Goal: Task Accomplishment & Management: Use online tool/utility

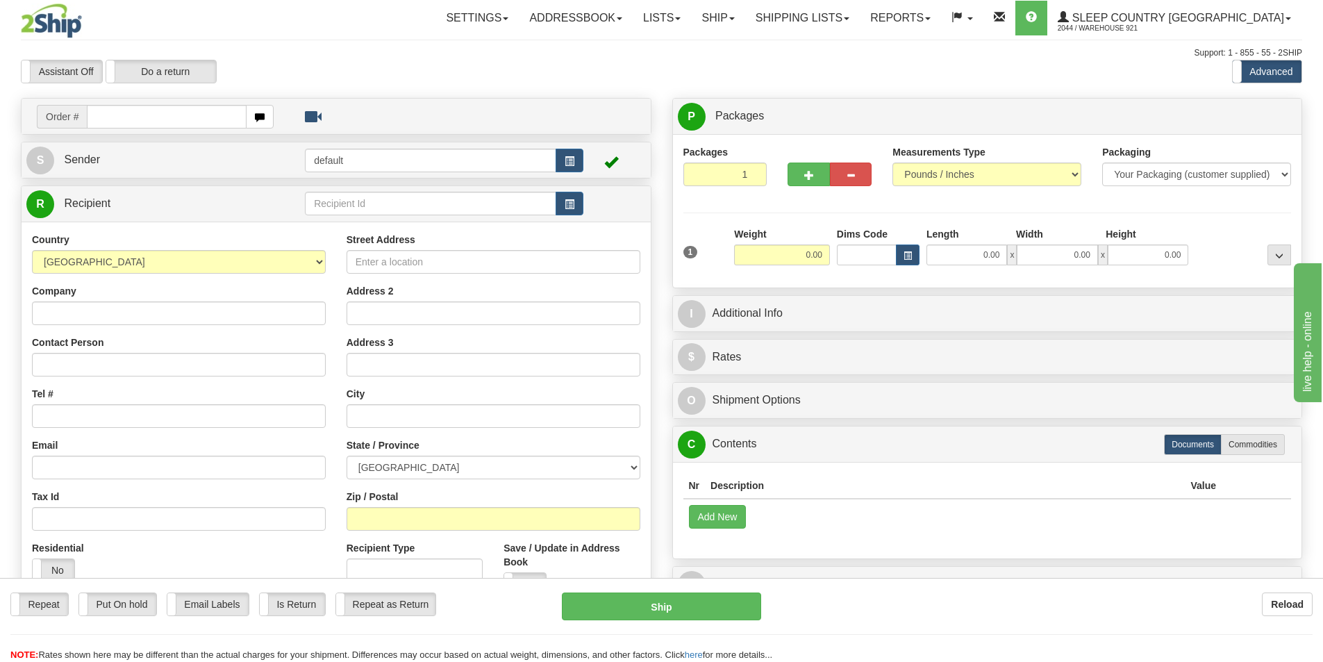
click at [161, 109] on input "text" at bounding box center [167, 117] width 160 height 24
type input "9000I074436"
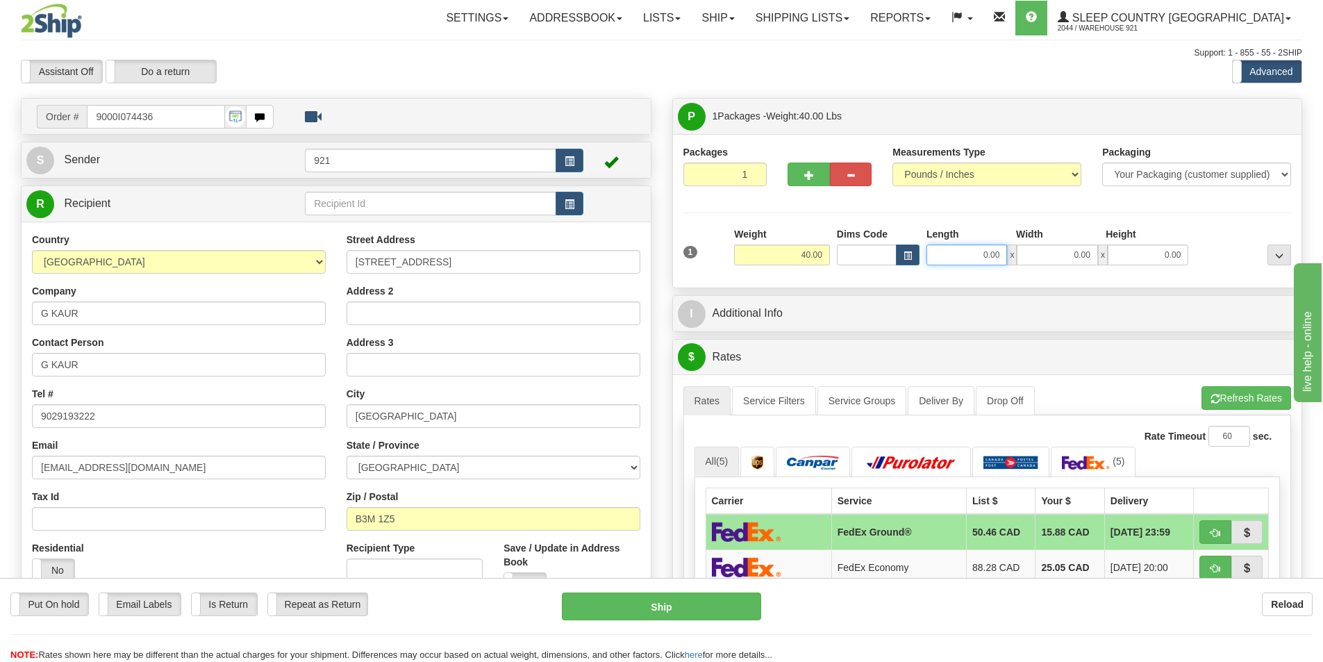
click at [980, 257] on input "0.00" at bounding box center [967, 255] width 81 height 21
type input "15.00"
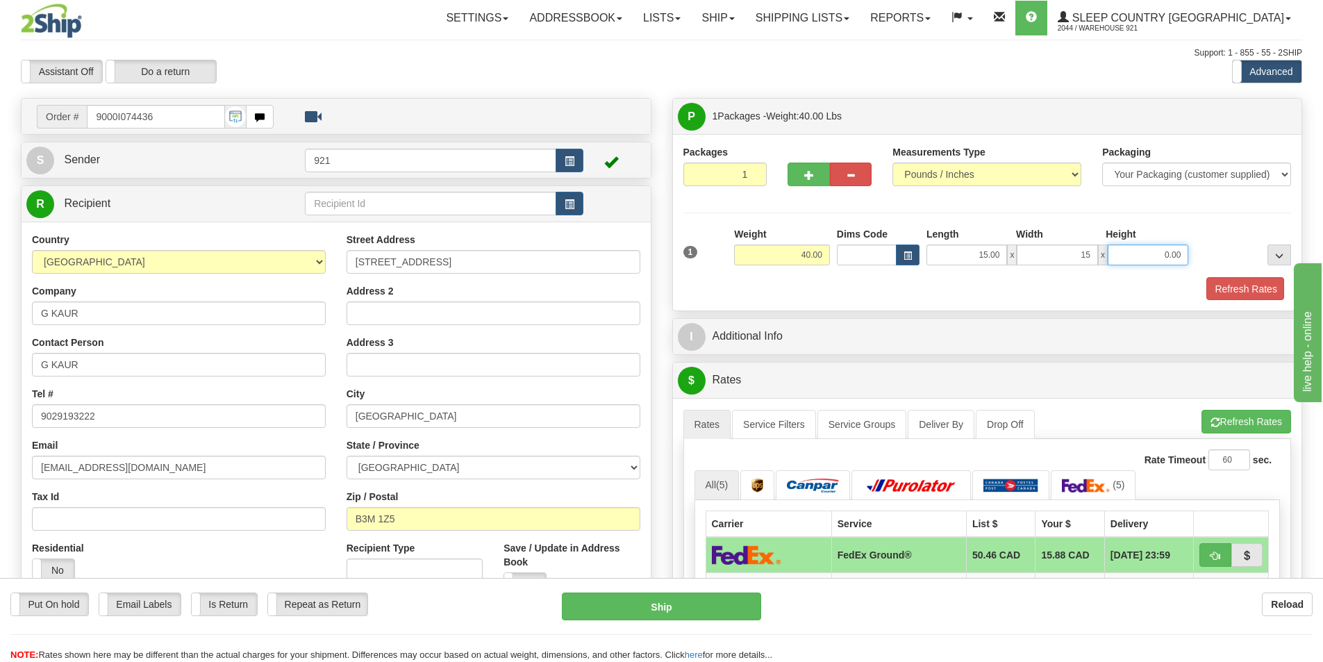
type input "15.00"
type input "61.50"
click at [1238, 272] on div "1 Weight 40.00 Dims Code x x" at bounding box center [988, 251] width 616 height 49
click at [1237, 282] on button "Refresh Rates" at bounding box center [1245, 289] width 80 height 24
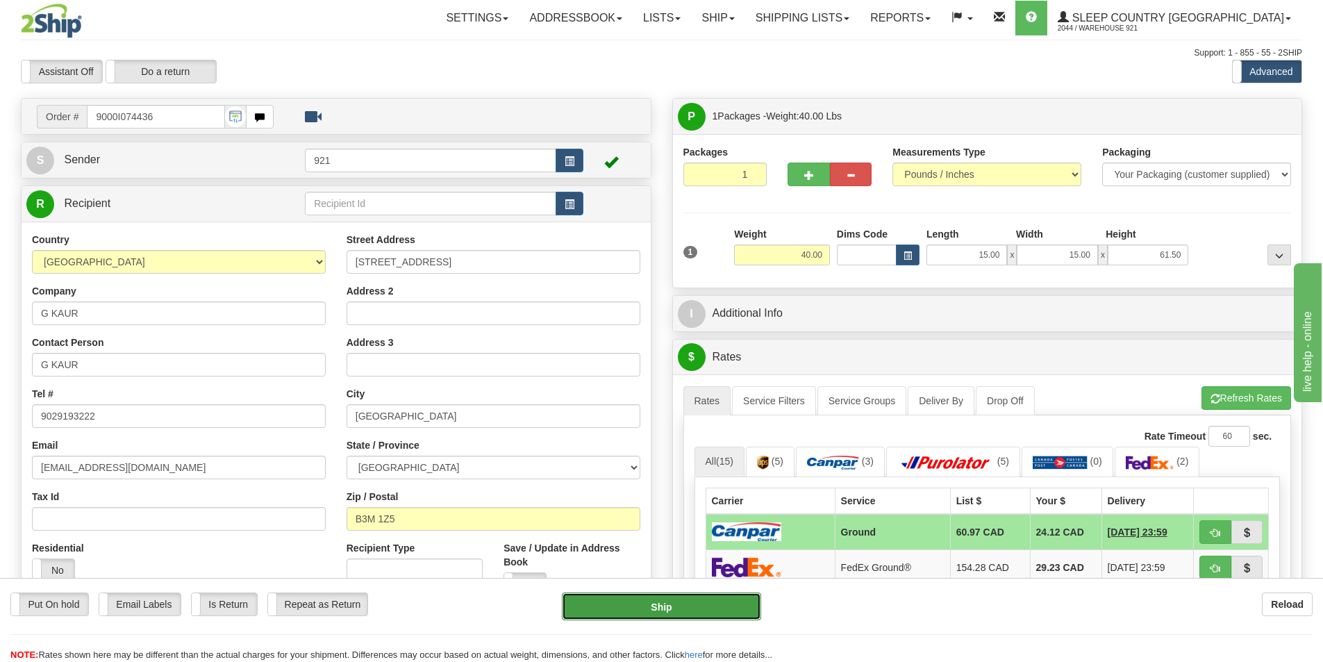
click at [681, 606] on button "Ship" at bounding box center [661, 607] width 199 height 28
type input "1"
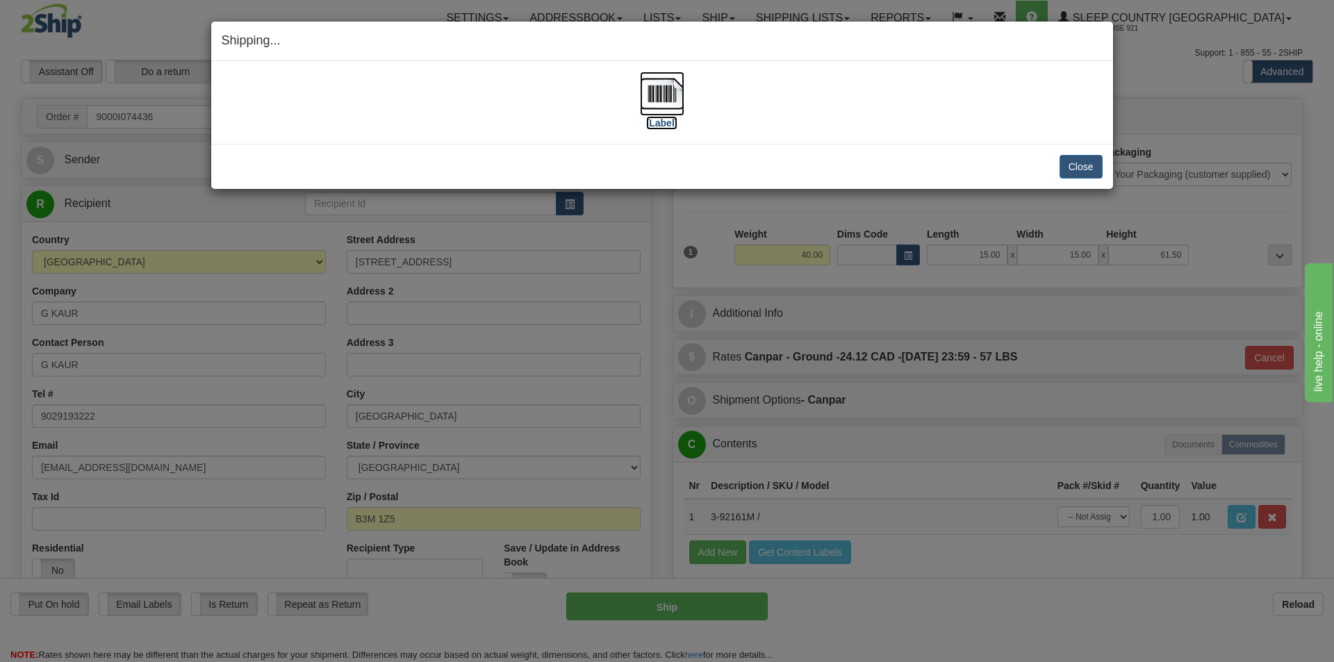
click at [660, 92] on img at bounding box center [662, 94] width 44 height 44
click at [1078, 170] on button "Close" at bounding box center [1080, 167] width 43 height 24
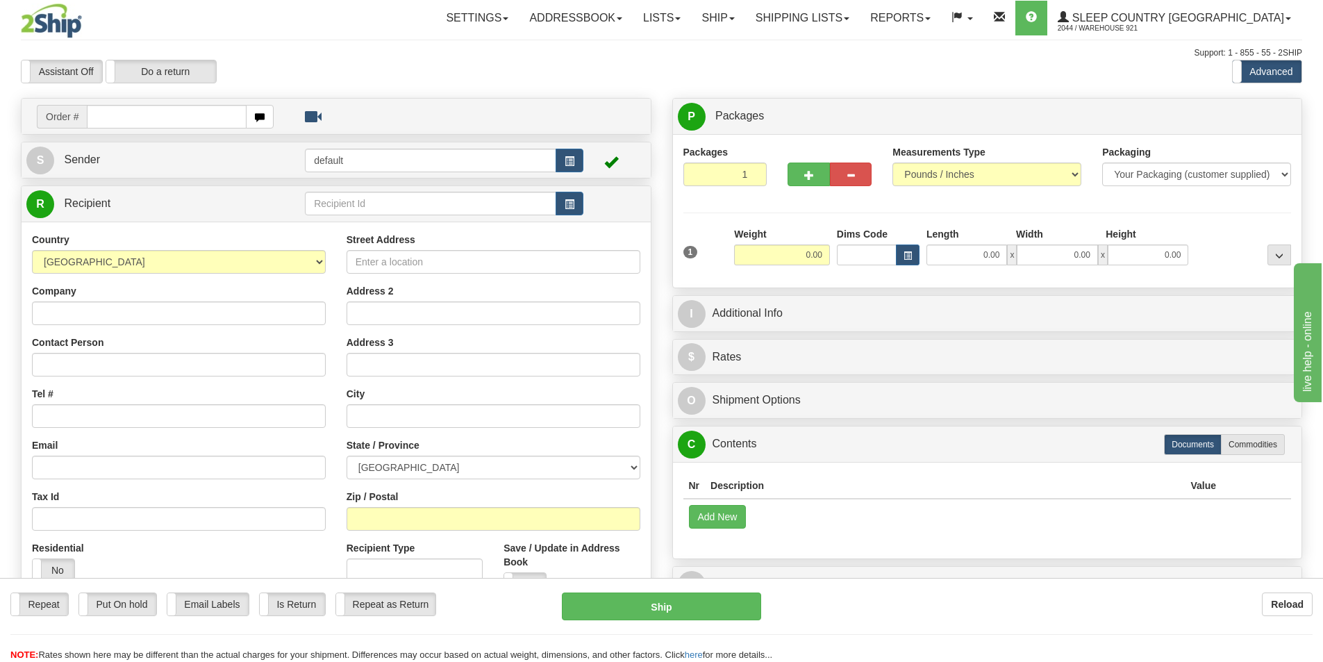
click at [172, 119] on input "text" at bounding box center [167, 117] width 160 height 24
type input "9000I077479"
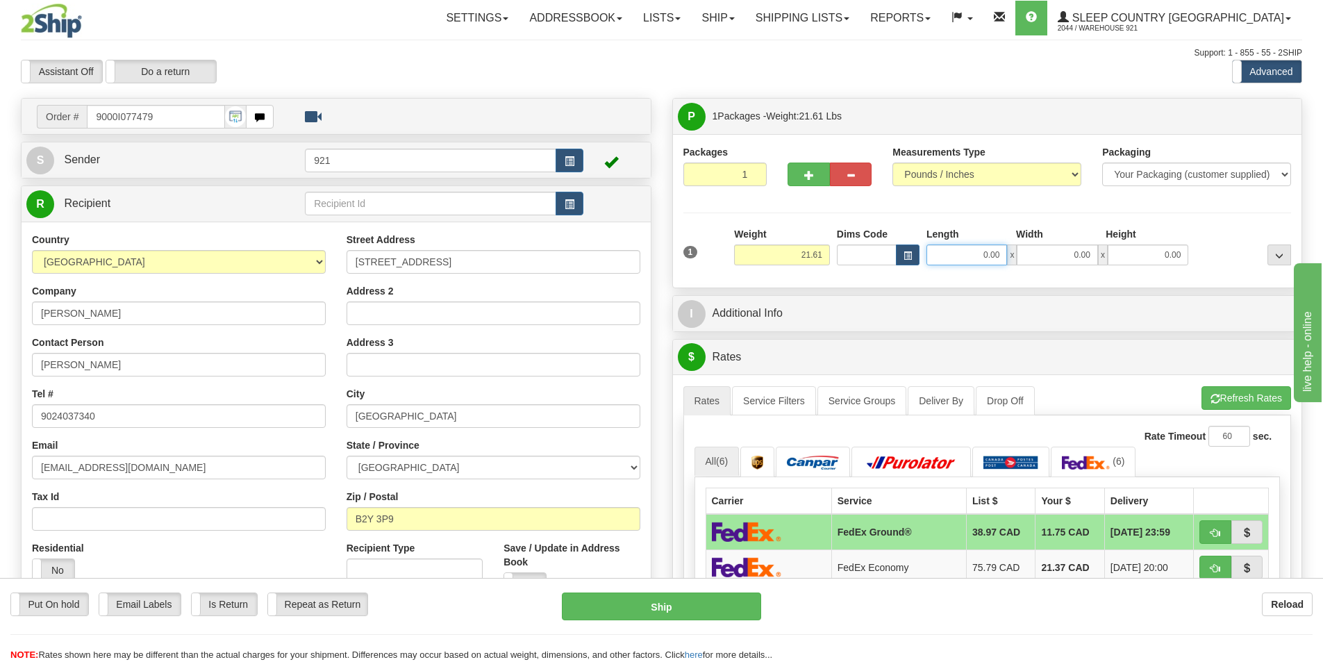
click at [987, 257] on input "0.00" at bounding box center [967, 255] width 81 height 21
click at [987, 257] on input "Length" at bounding box center [967, 255] width 81 height 21
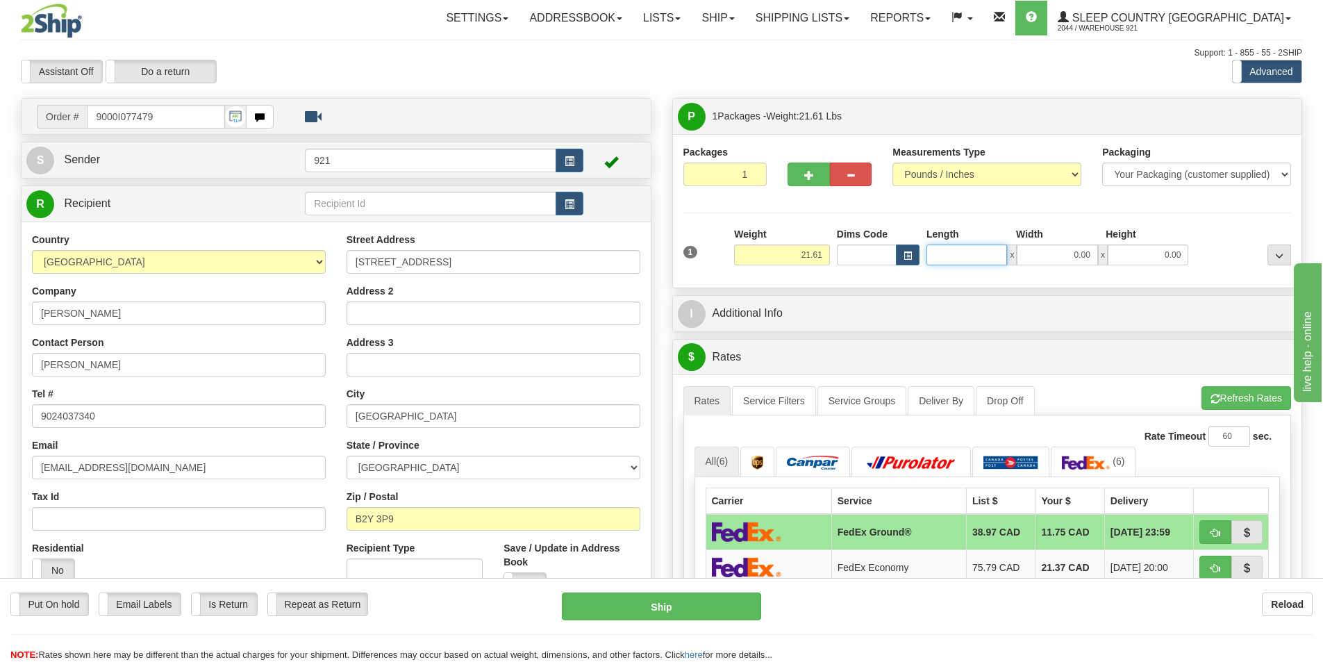
click at [987, 254] on input "Length" at bounding box center [967, 255] width 81 height 21
type input "23.50"
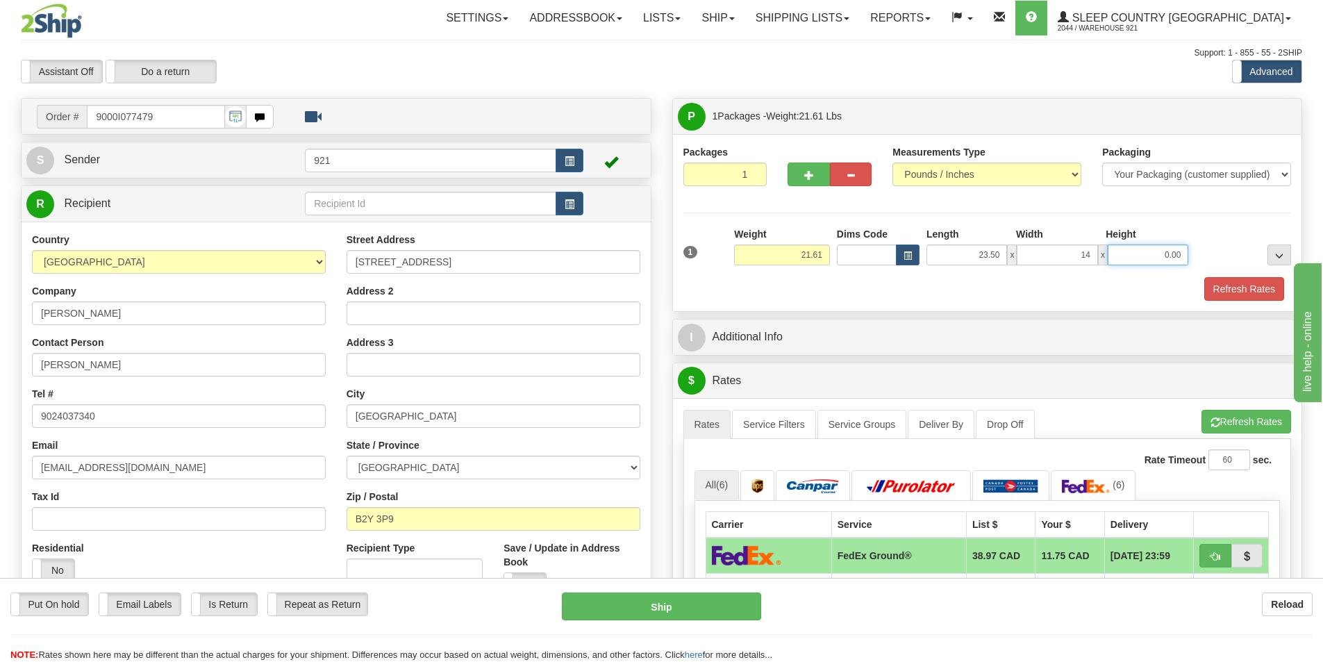
type input "14.00"
type input "13.00"
click at [1230, 286] on button "Refresh Rates" at bounding box center [1245, 289] width 80 height 24
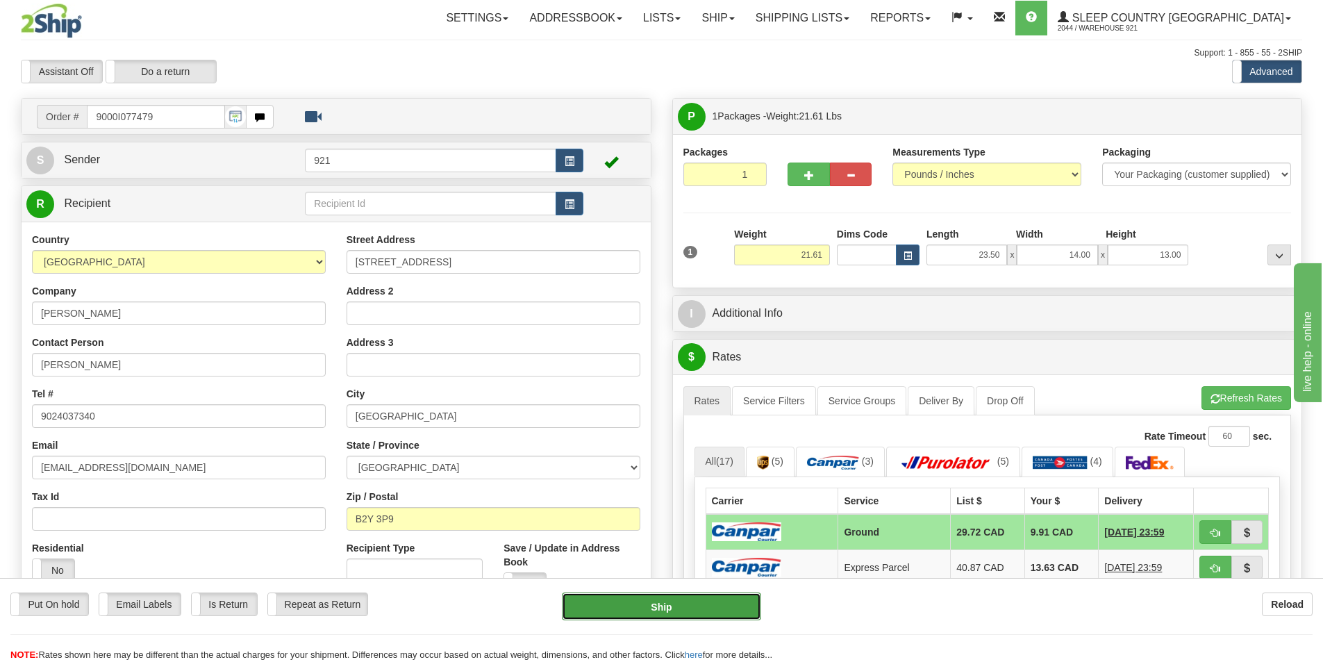
click at [711, 616] on button "Ship" at bounding box center [661, 607] width 199 height 28
type input "1"
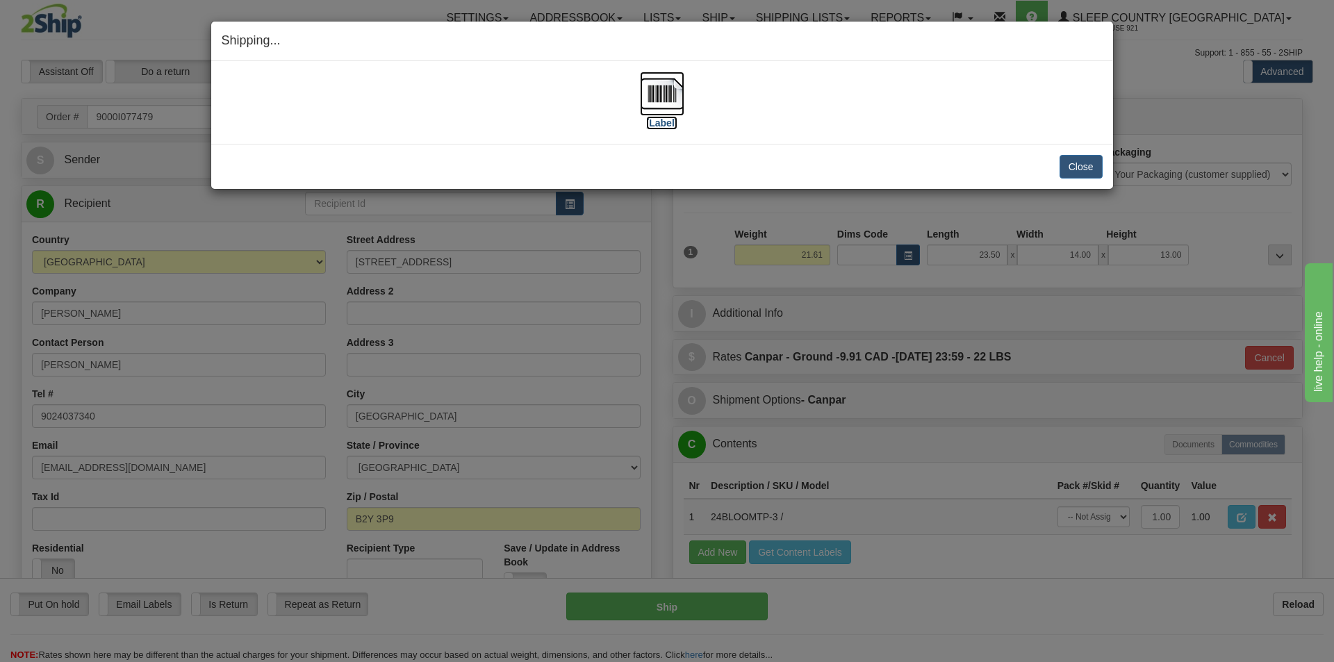
click at [671, 85] on img at bounding box center [662, 94] width 44 height 44
click at [1068, 163] on button "Close" at bounding box center [1080, 167] width 43 height 24
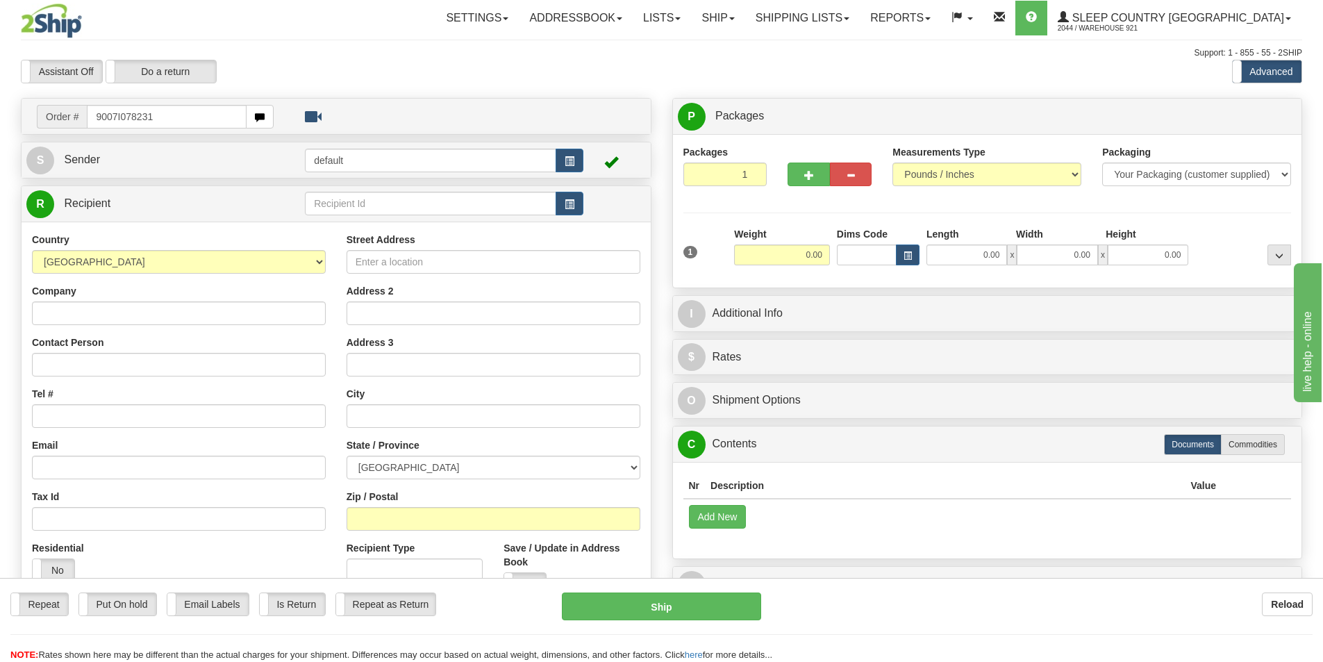
type input "9007I078231"
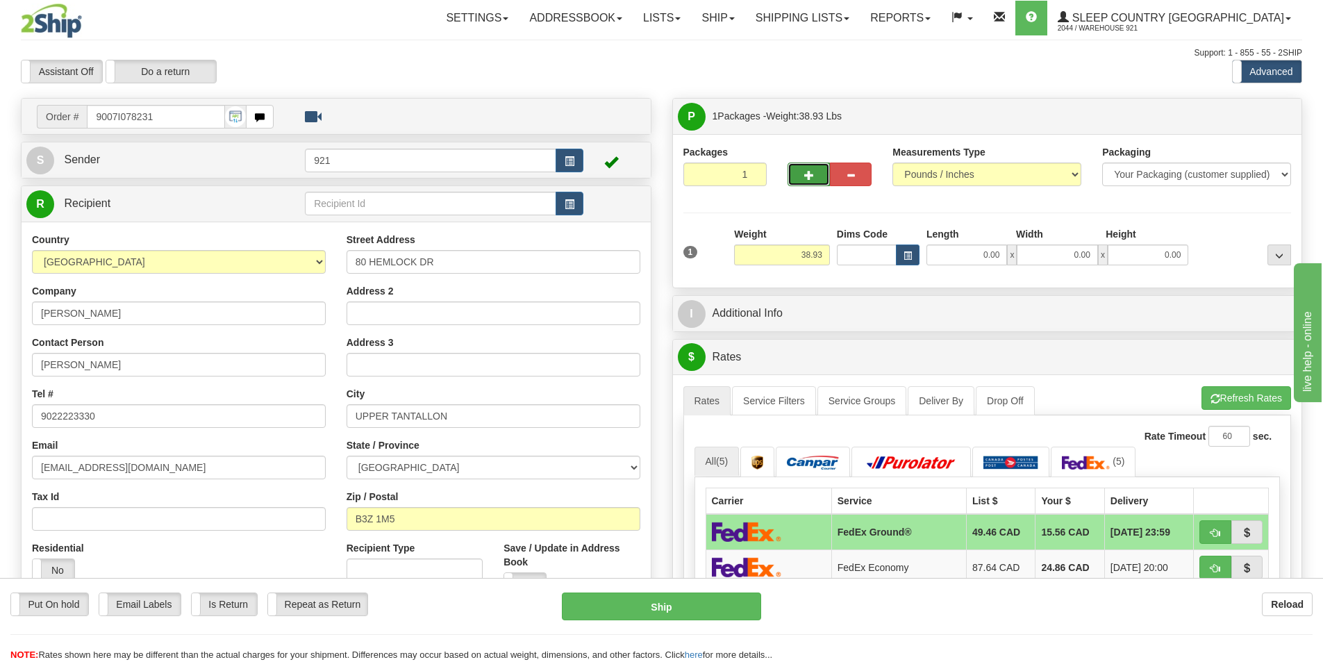
click at [814, 163] on button "button" at bounding box center [809, 175] width 42 height 24
type input "2"
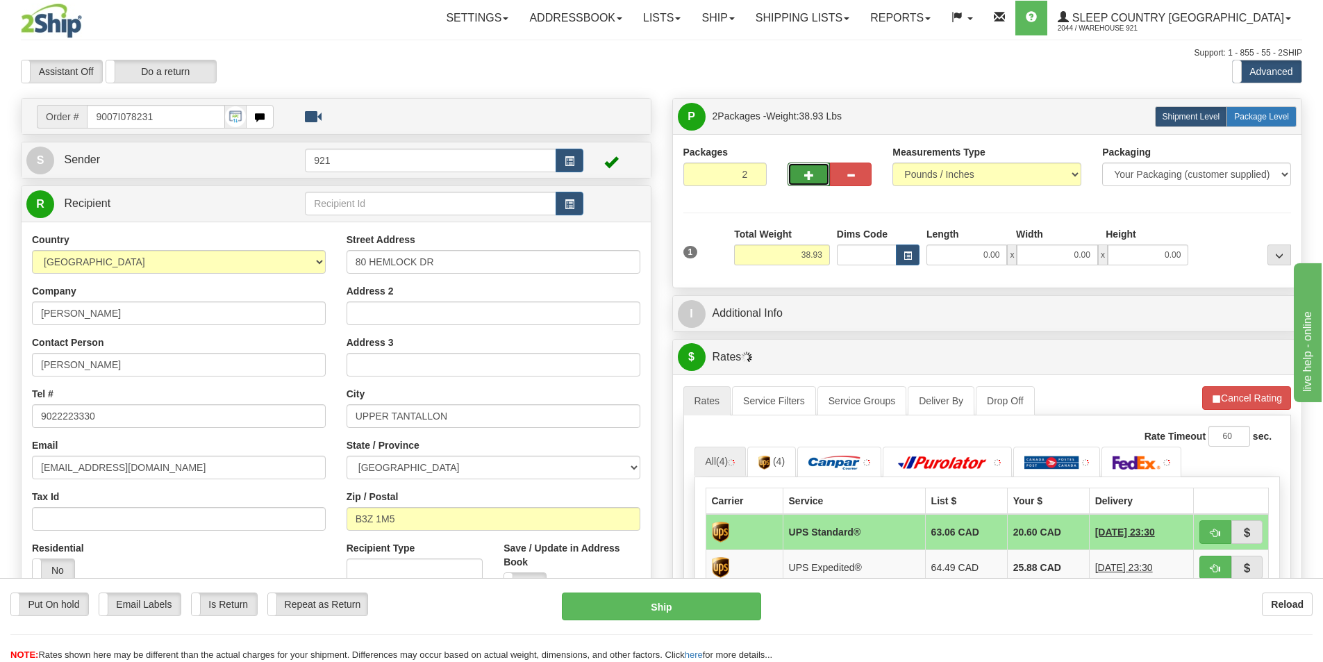
click at [1273, 117] on span "Package Level" at bounding box center [1262, 117] width 55 height 10
radio input "true"
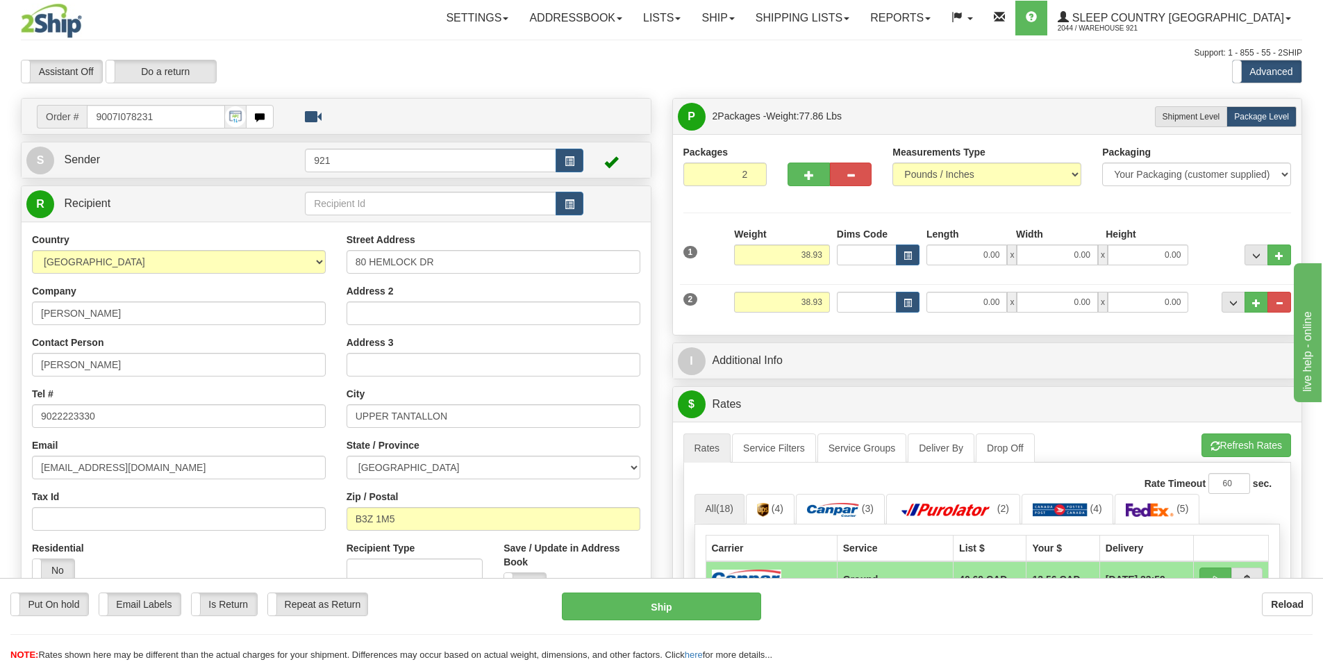
click at [830, 251] on div "Weight 38.93" at bounding box center [782, 251] width 103 height 49
drag, startPoint x: 827, startPoint y: 251, endPoint x: 789, endPoint y: 249, distance: 39.0
click at [789, 249] on input "38.93" at bounding box center [782, 255] width 96 height 21
type input "30.00"
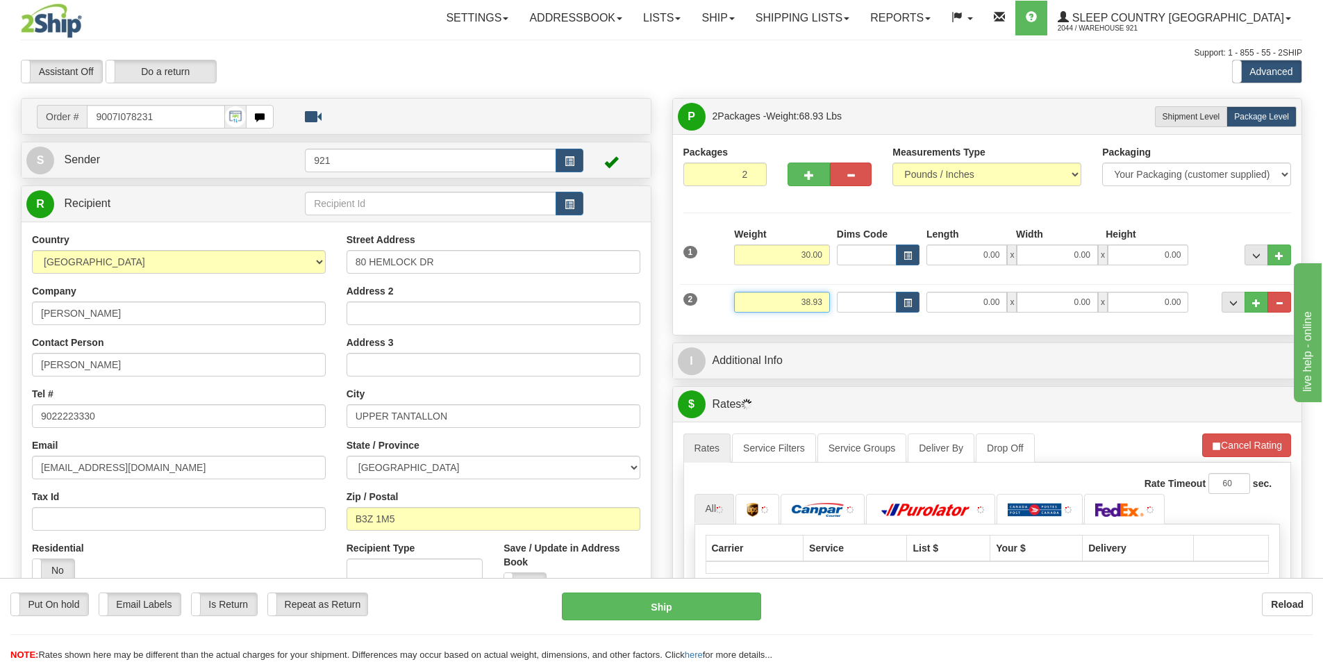
drag, startPoint x: 822, startPoint y: 302, endPoint x: 743, endPoint y: 324, distance: 82.4
click at [716, 318] on div "2 Weight 38.93 Dims Code Length Width Height" at bounding box center [988, 300] width 616 height 47
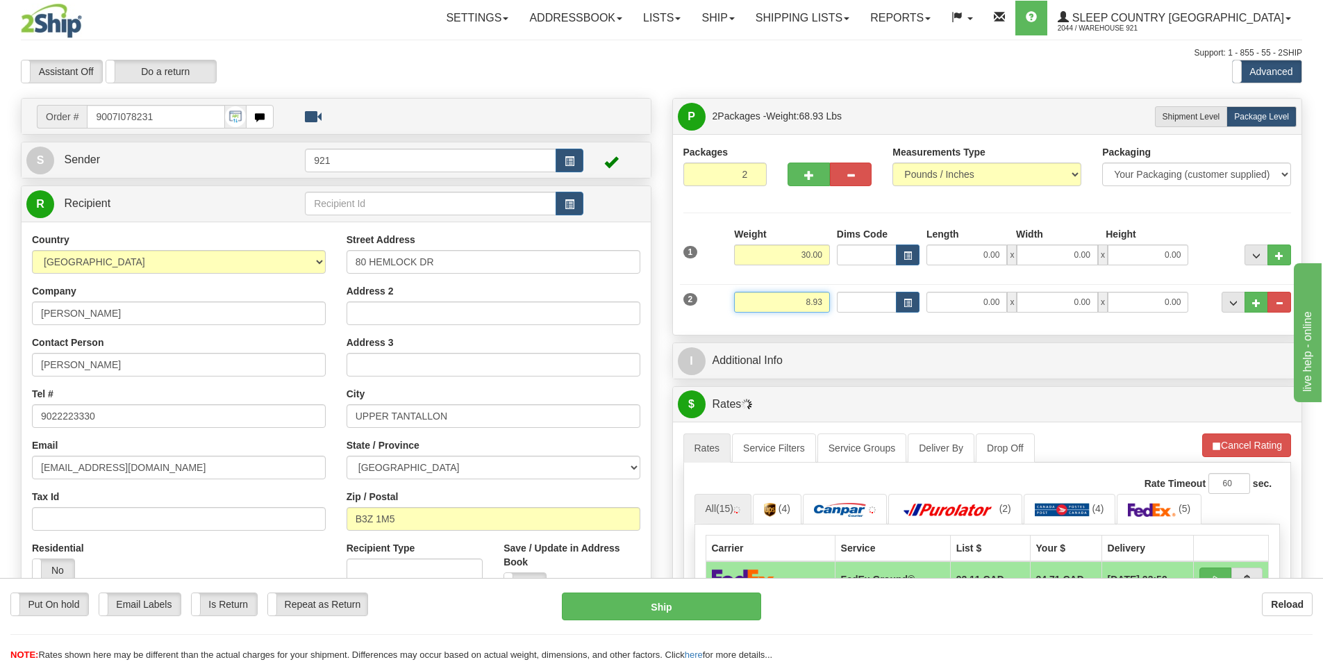
type input "8.93"
click at [1013, 329] on div "Packages 2 2 Measurements Type" at bounding box center [987, 234] width 629 height 201
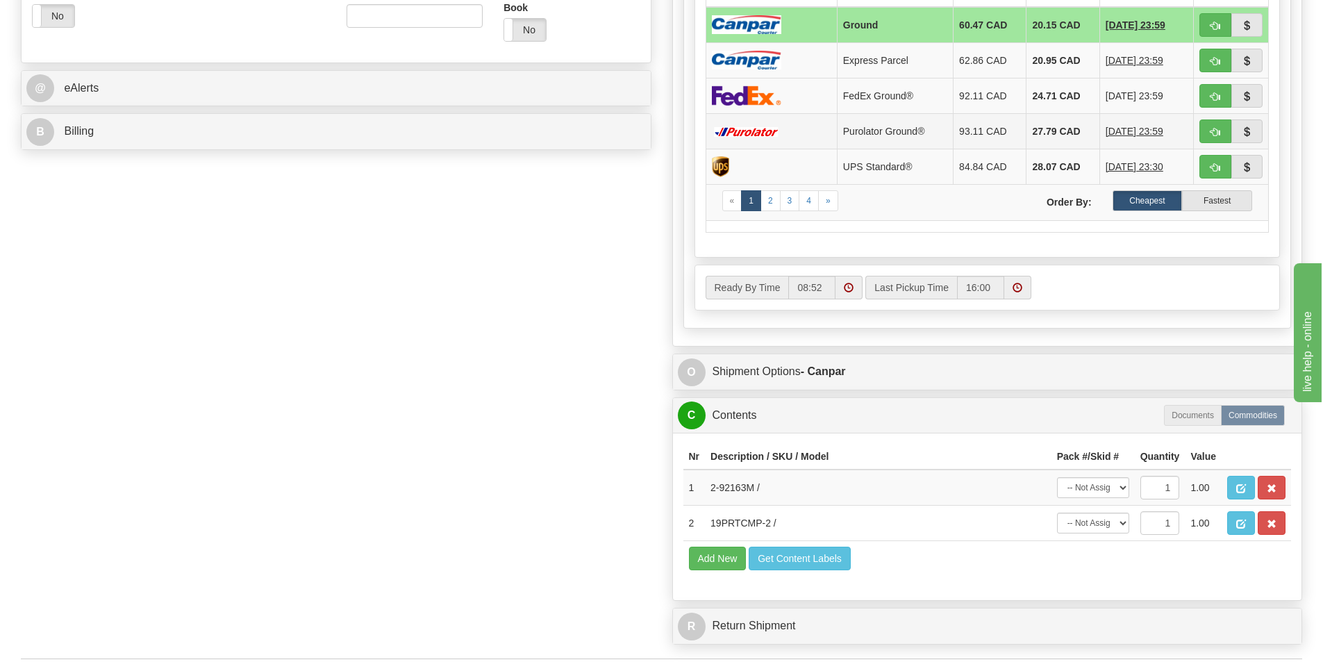
scroll to position [695, 0]
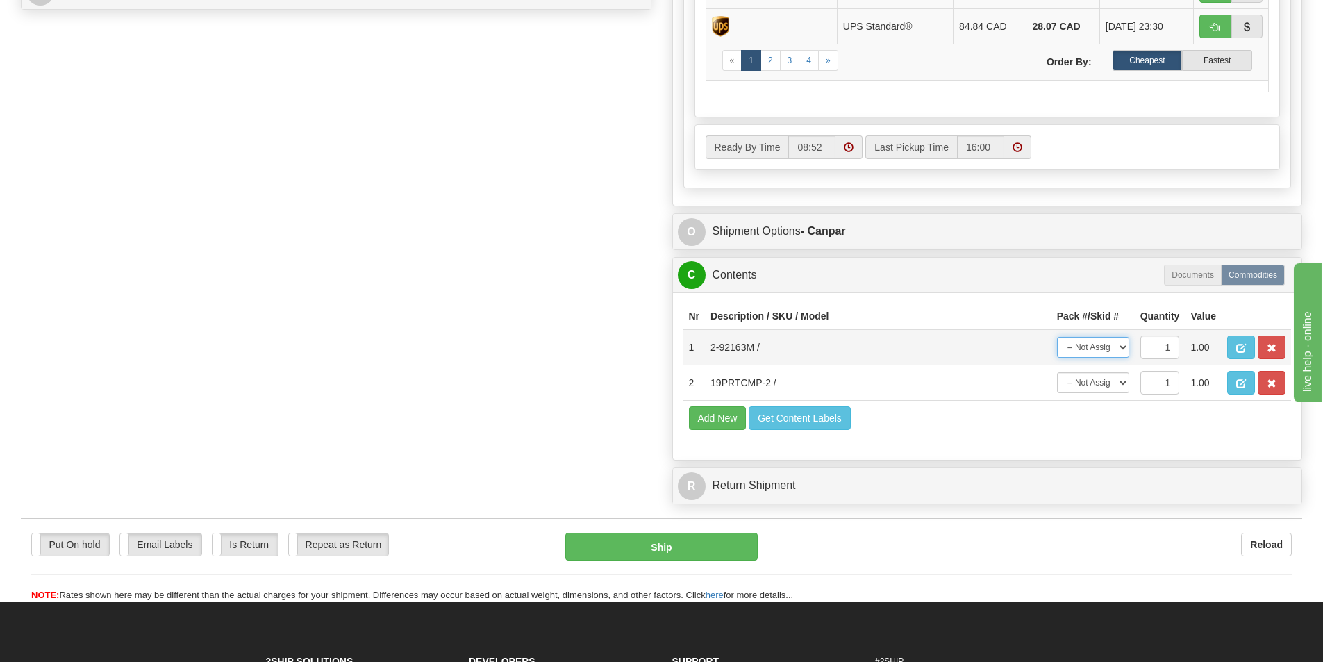
click at [1125, 358] on select "-- Not Assigned -- Package 1 Package 2" at bounding box center [1093, 347] width 72 height 21
select select "0"
click at [1057, 337] on select "-- Not Assigned -- Package 1 Package 2" at bounding box center [1093, 347] width 72 height 21
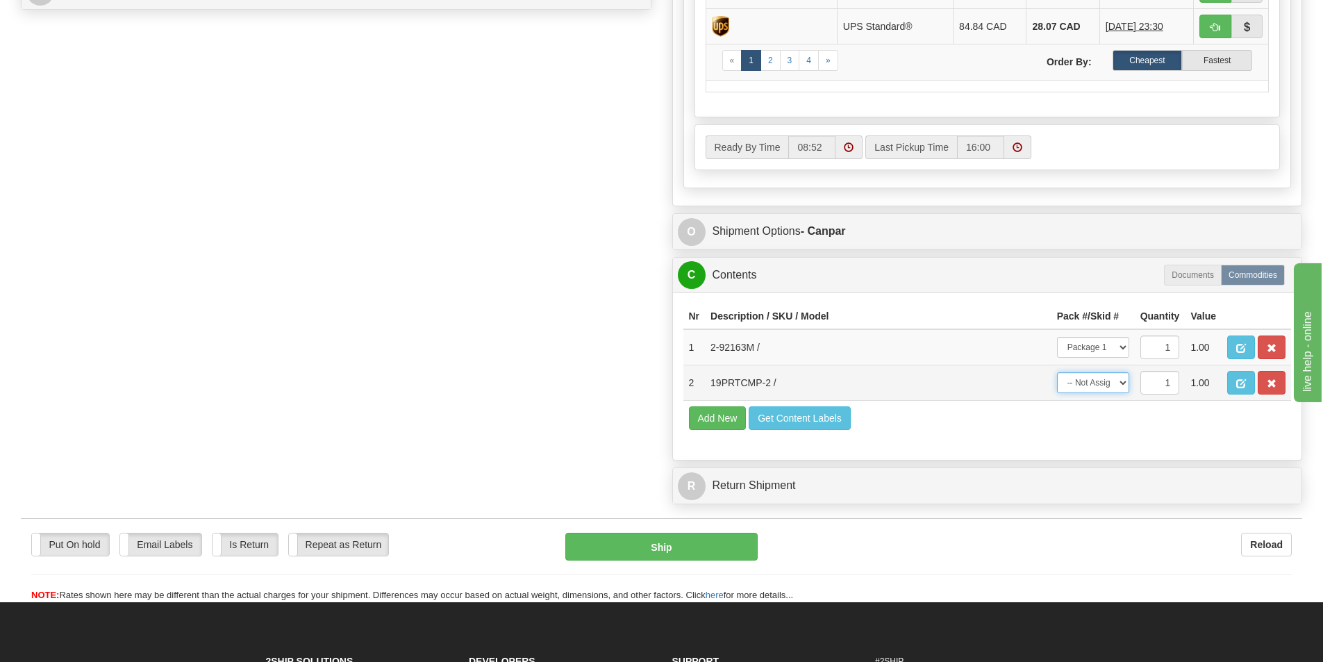
click at [1114, 377] on select "-- Not Assigned -- Package 1 Package 2" at bounding box center [1093, 382] width 72 height 21
select select "1"
click at [1057, 372] on select "-- Not Assigned -- Package 1 Package 2" at bounding box center [1093, 382] width 72 height 21
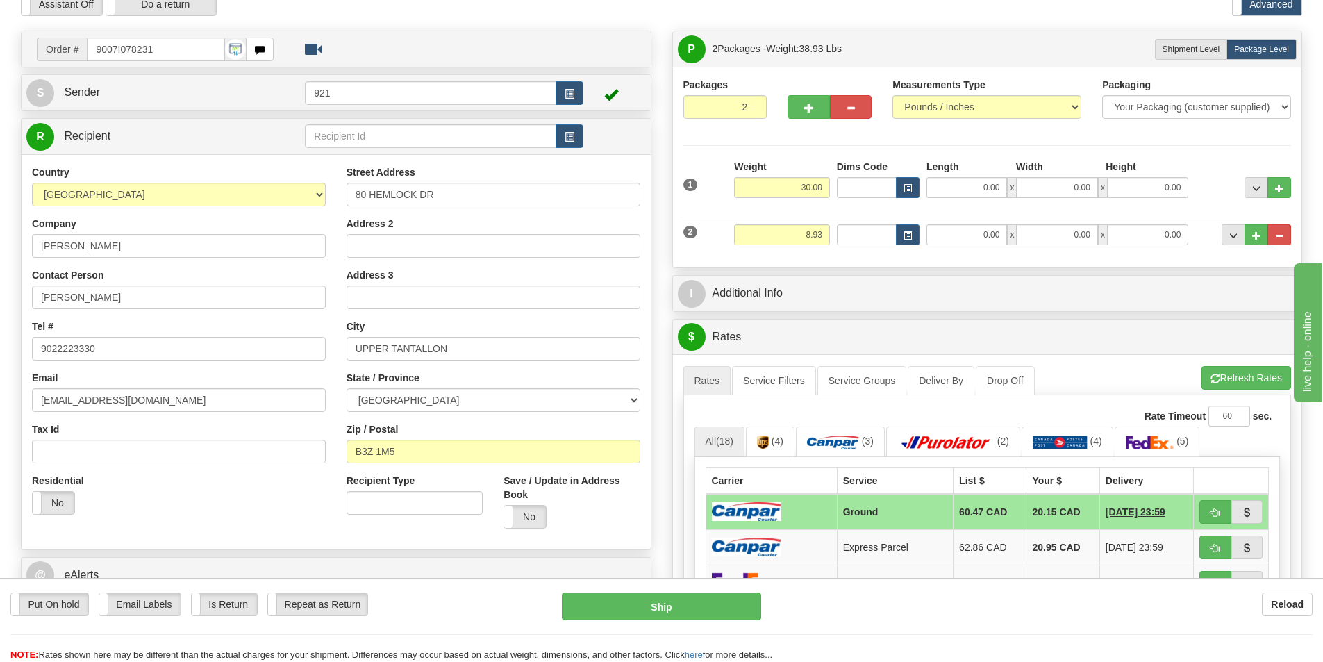
scroll to position [0, 0]
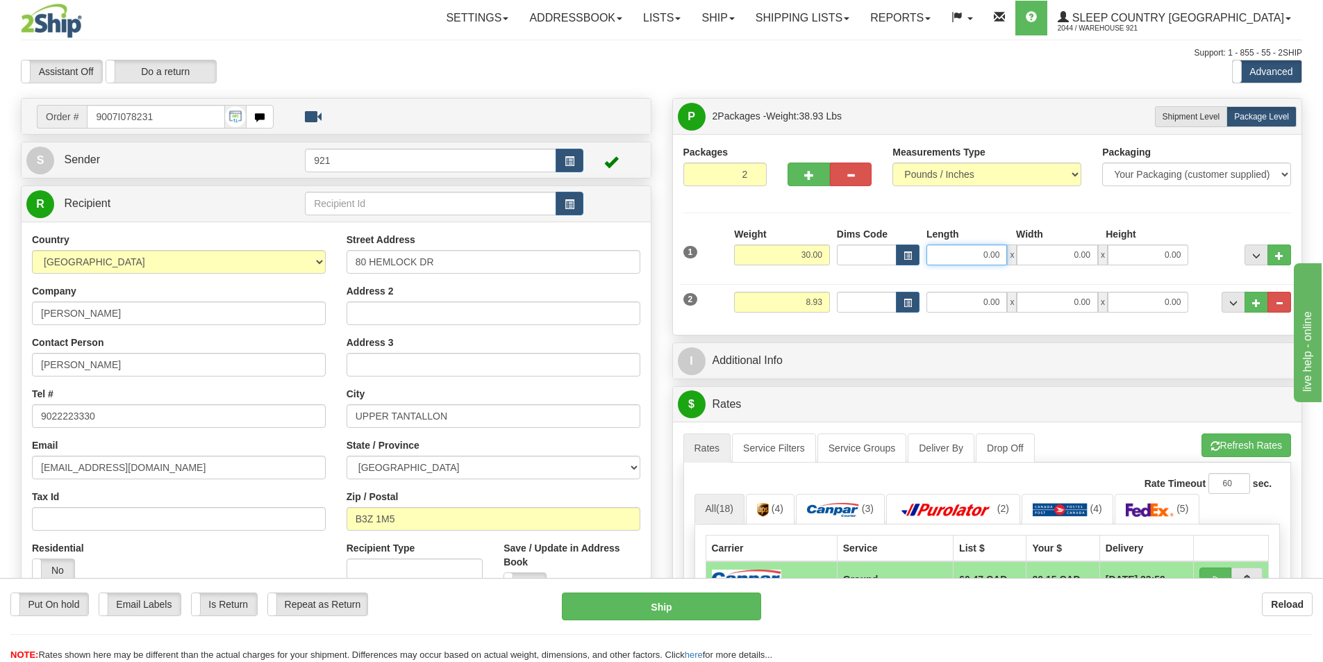
click at [991, 254] on input "0.00" at bounding box center [967, 255] width 81 height 21
type input "14.00"
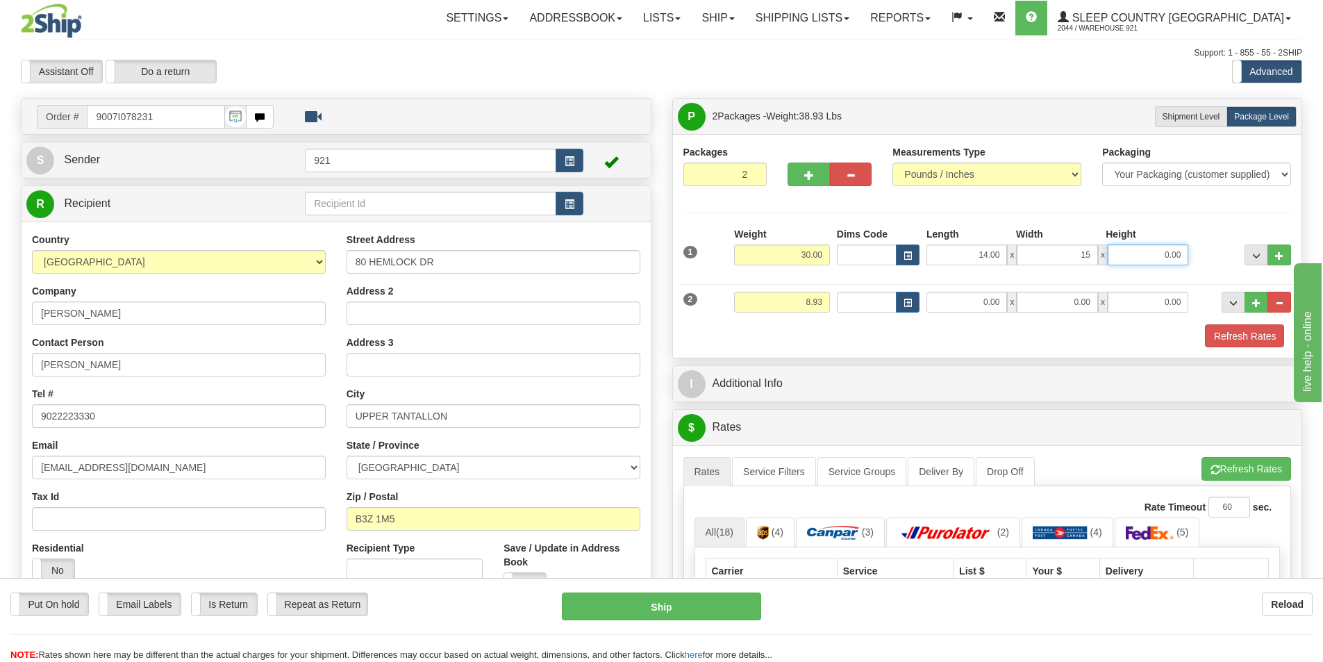
type input "15.00"
type input "55.00"
click at [959, 292] on input "0.00" at bounding box center [967, 302] width 81 height 21
type input "2.00"
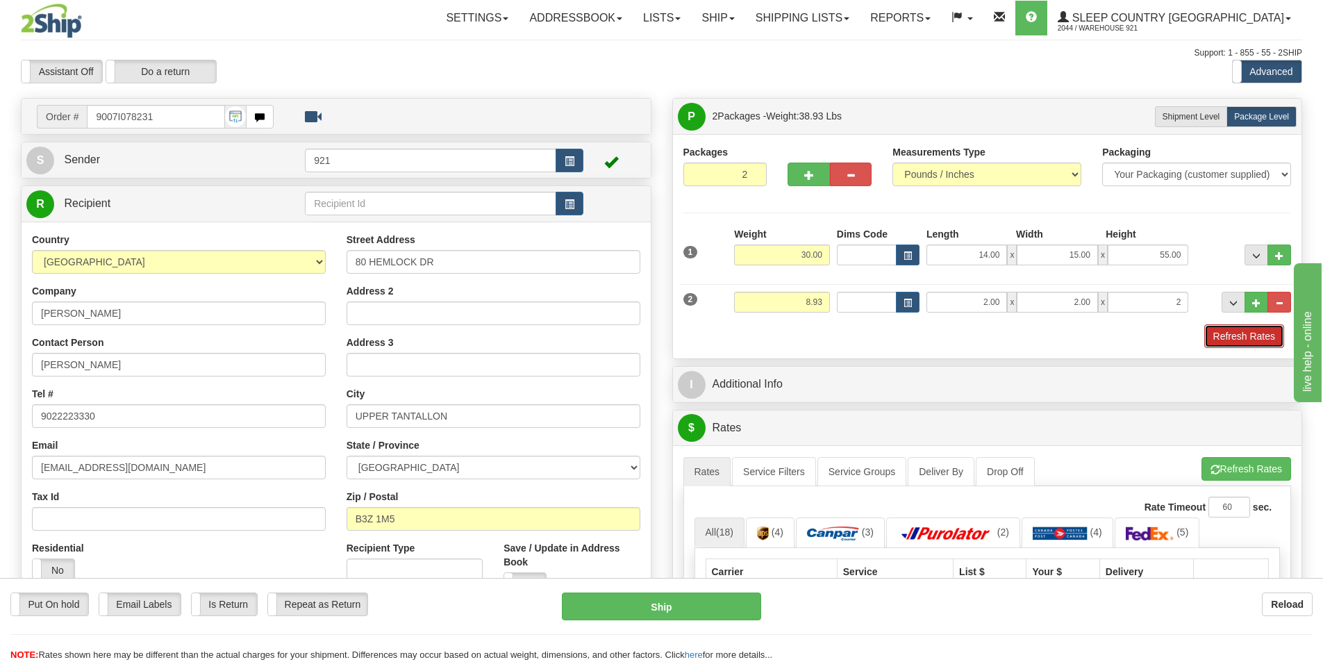
type input "2.00"
click at [1228, 326] on button "Refresh Rates" at bounding box center [1245, 336] width 80 height 24
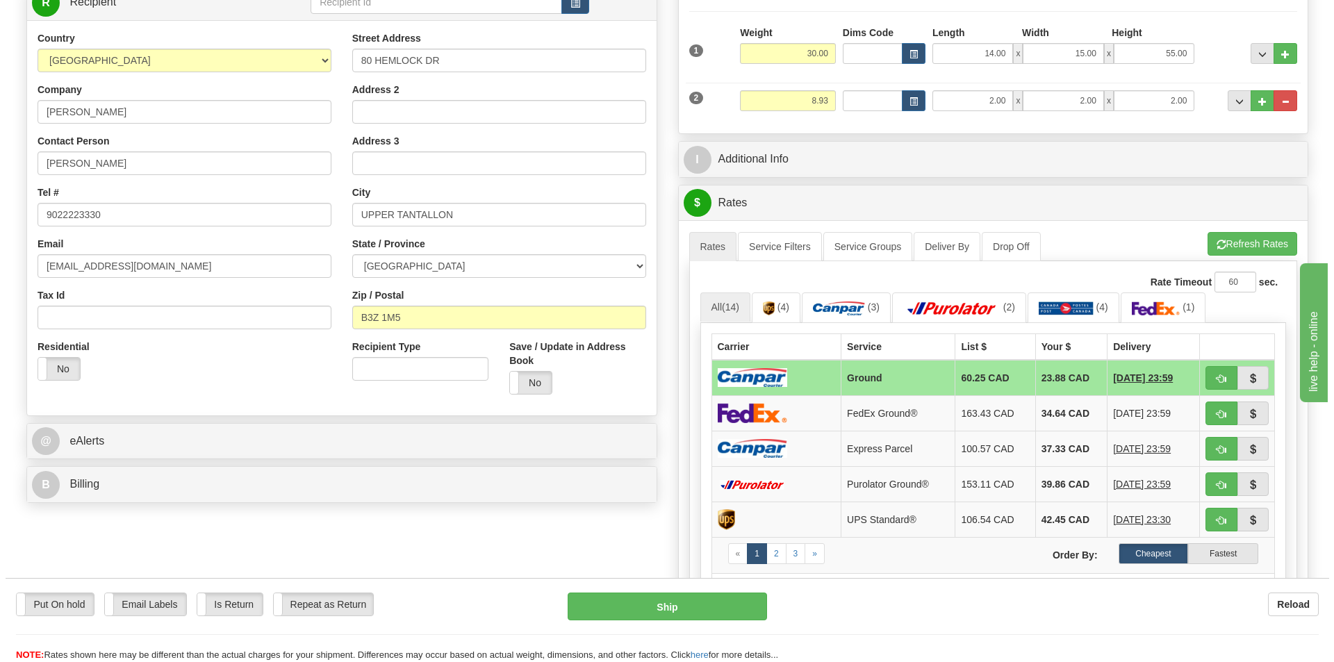
scroll to position [208, 0]
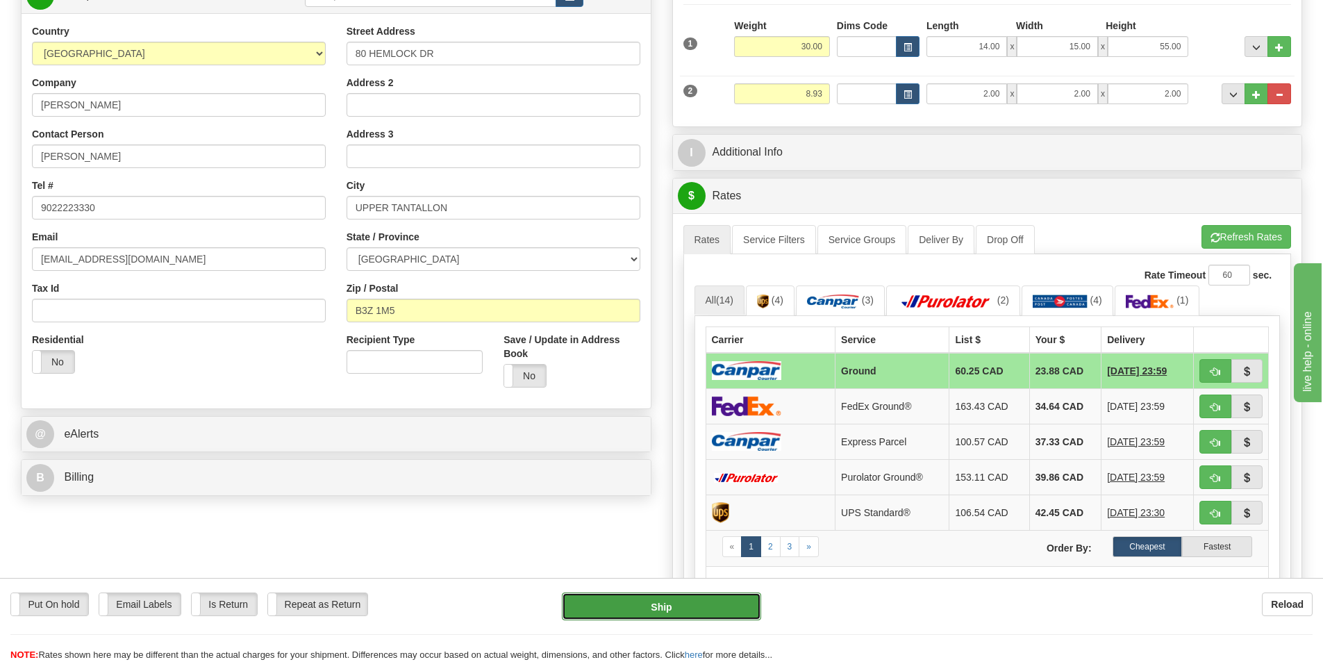
click at [730, 608] on button "Ship" at bounding box center [661, 607] width 199 height 28
type input "1"
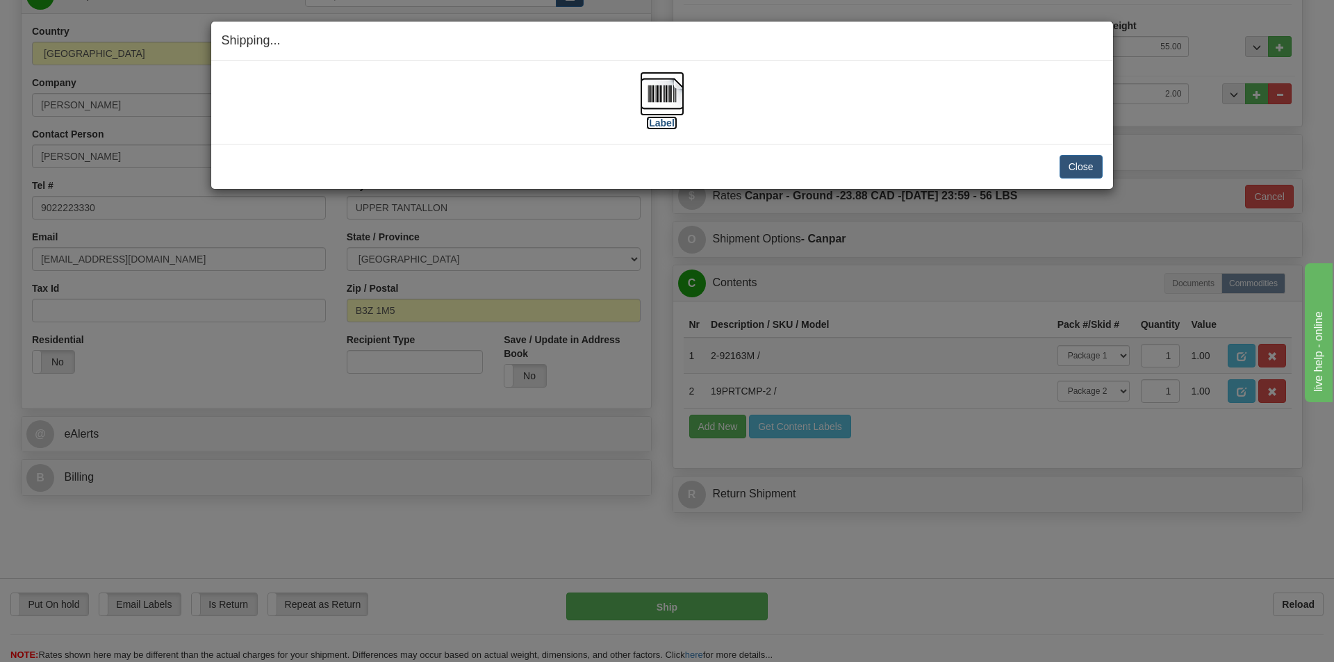
click at [677, 97] on img at bounding box center [662, 94] width 44 height 44
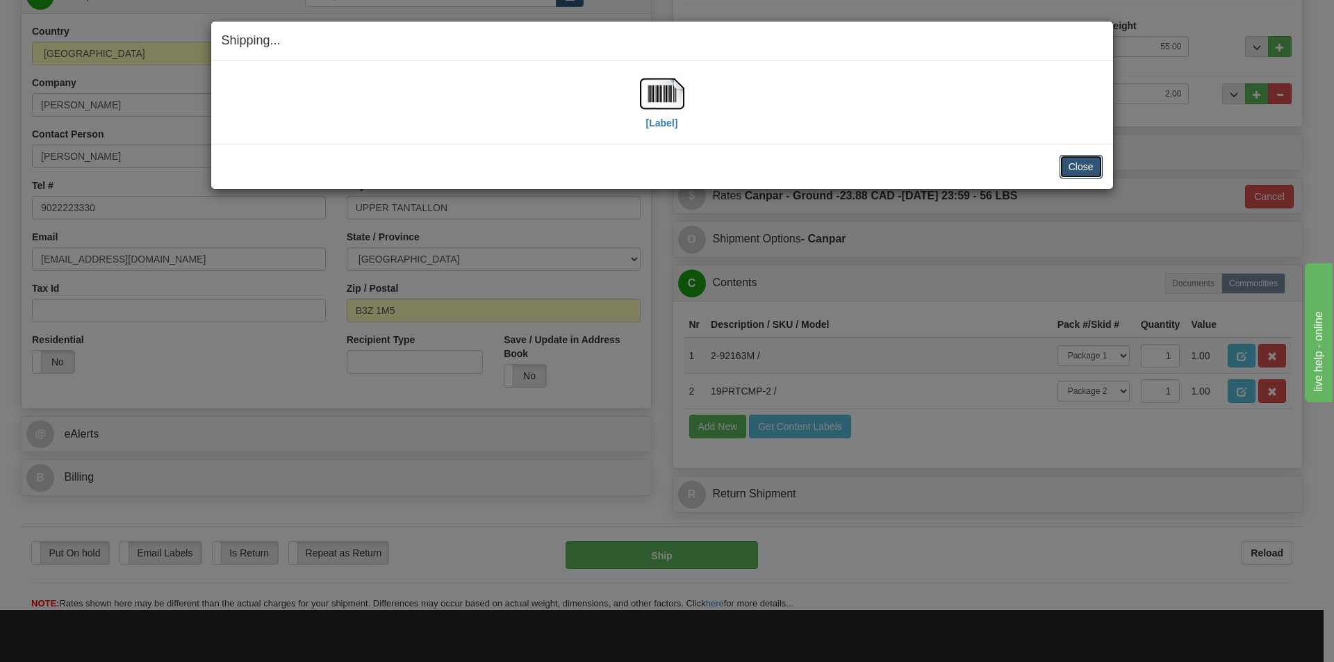
drag, startPoint x: 1091, startPoint y: 155, endPoint x: 1080, endPoint y: 185, distance: 31.9
click at [1084, 175] on button "Close" at bounding box center [1080, 167] width 43 height 24
click at [1080, 188] on div "Close Cancel Cancel Shipment and Quit Pickup Quit Pickup ONLY" at bounding box center [662, 166] width 902 height 45
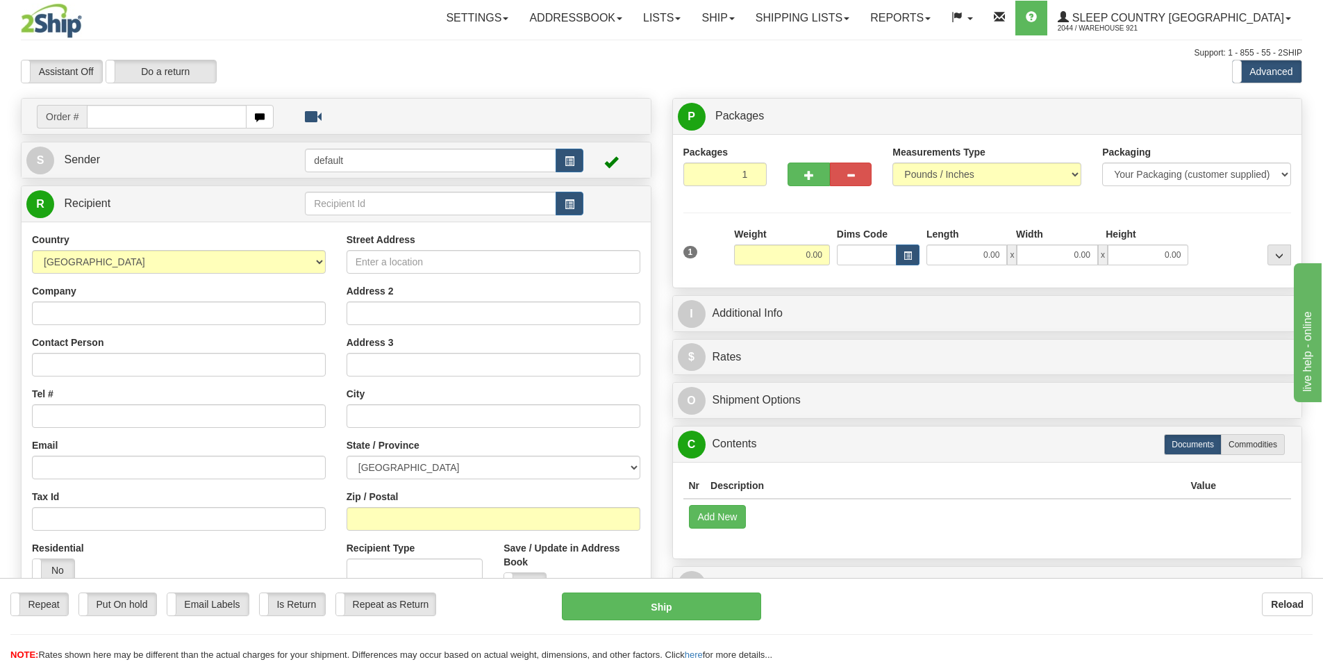
click at [196, 106] on td "Order #" at bounding box center [336, 116] width 620 height 28
click at [196, 107] on input "text" at bounding box center [167, 117] width 160 height 24
type input "9000I080264"
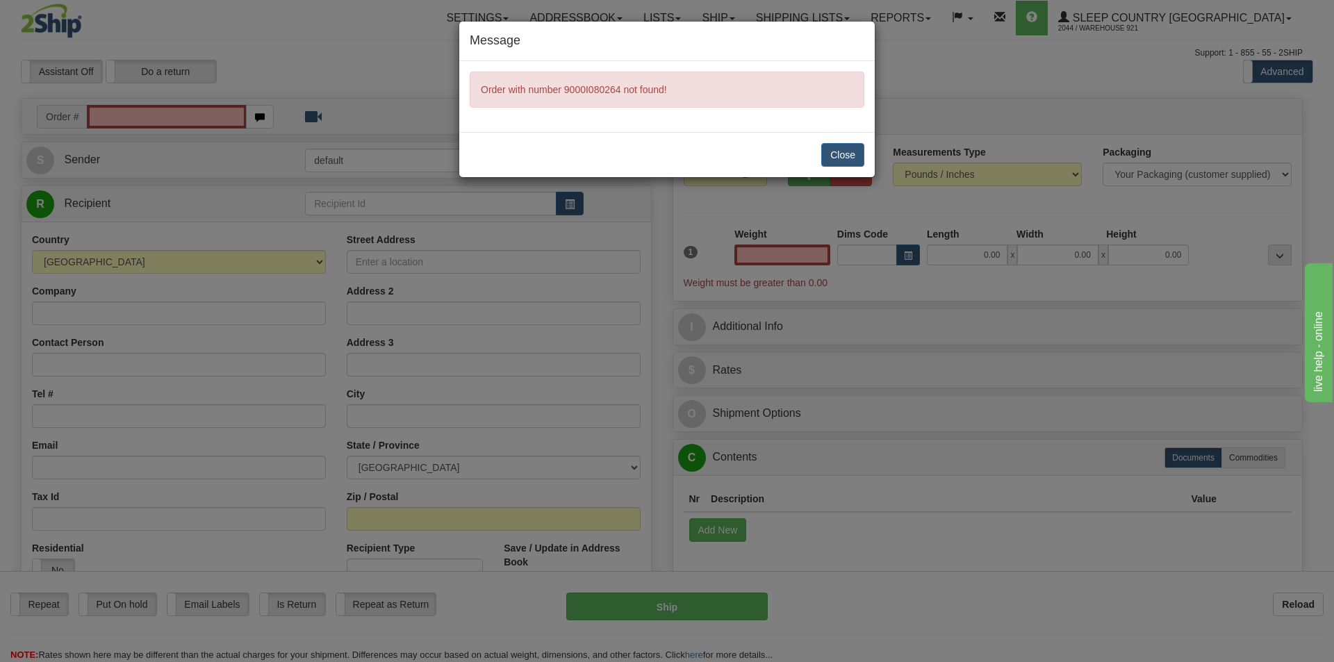
type input "0.00"
click at [850, 160] on button "Close" at bounding box center [842, 155] width 43 height 24
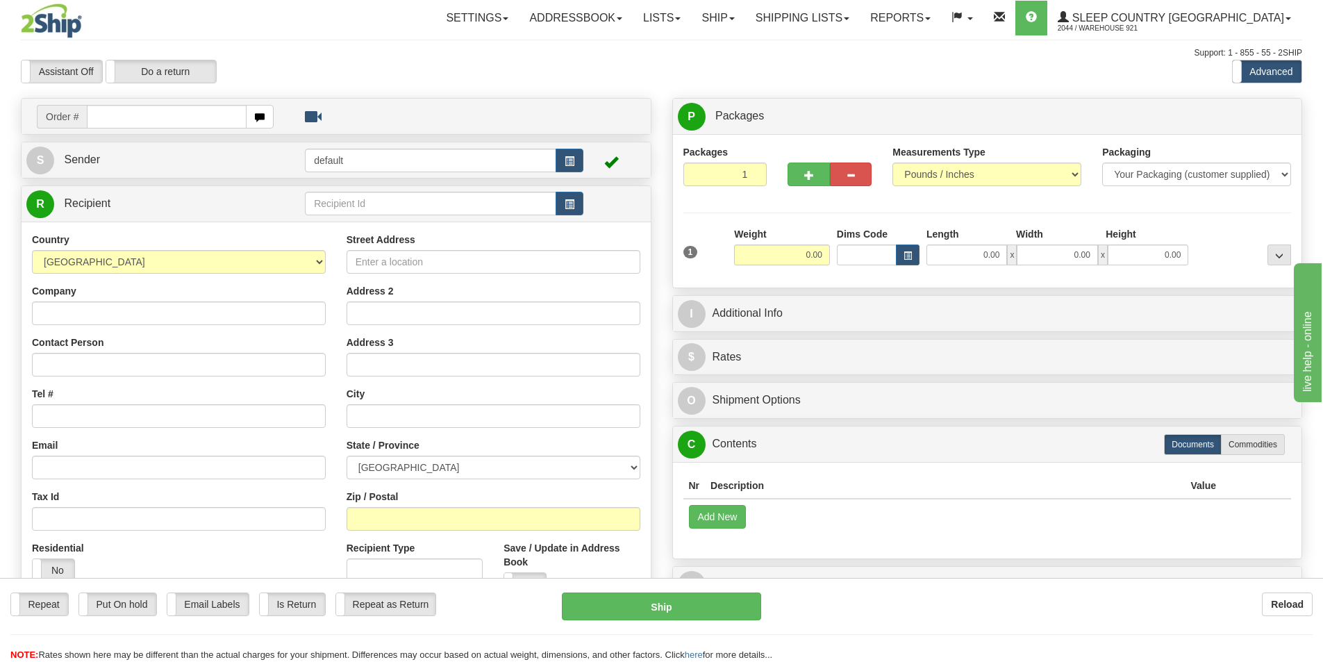
click at [187, 122] on input "text" at bounding box center [167, 117] width 160 height 24
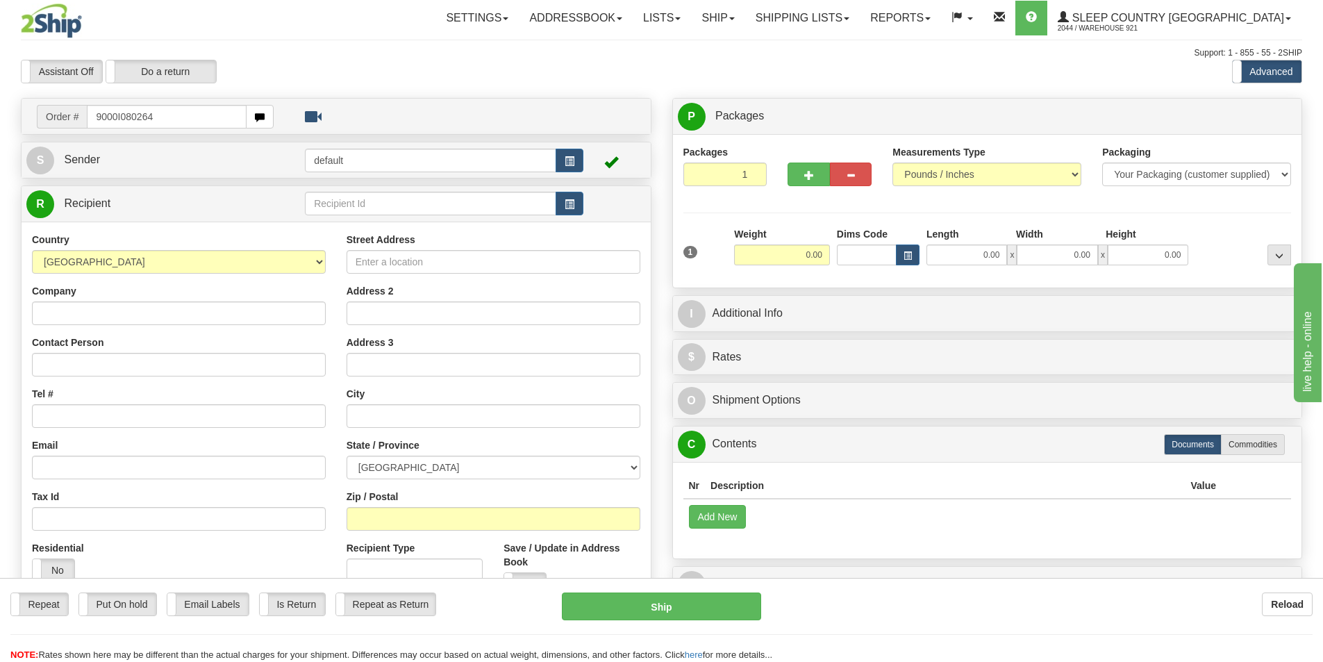
type input "9000I080264"
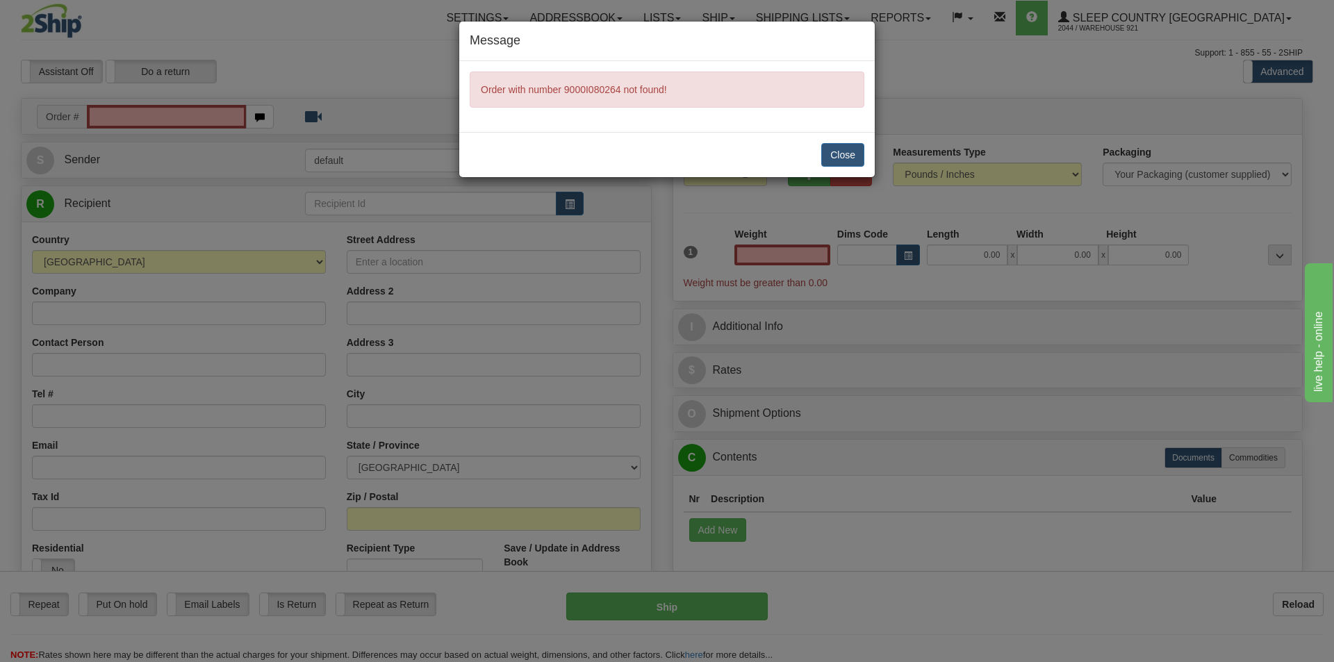
type input "0.00"
click at [844, 154] on button "Close" at bounding box center [842, 155] width 43 height 24
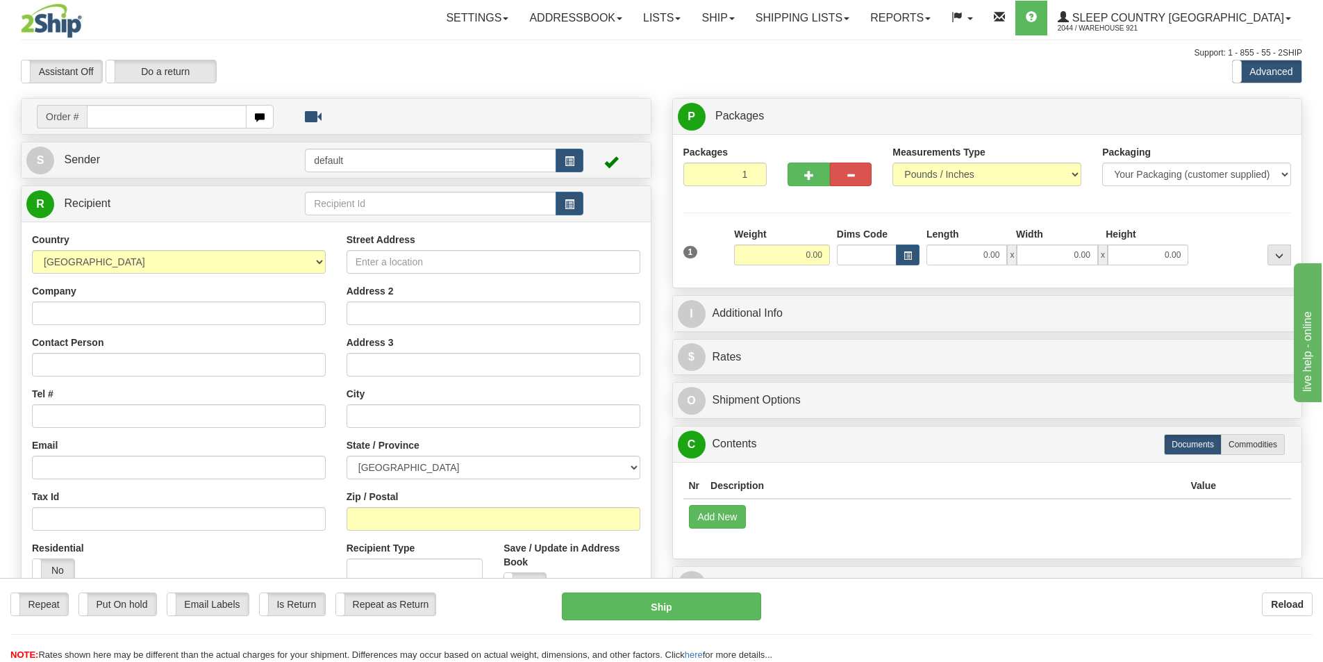
drag, startPoint x: 0, startPoint y: 0, endPoint x: 165, endPoint y: 107, distance: 196.4
click at [165, 107] on input "text" at bounding box center [167, 117] width 160 height 24
type input "9000I080264"
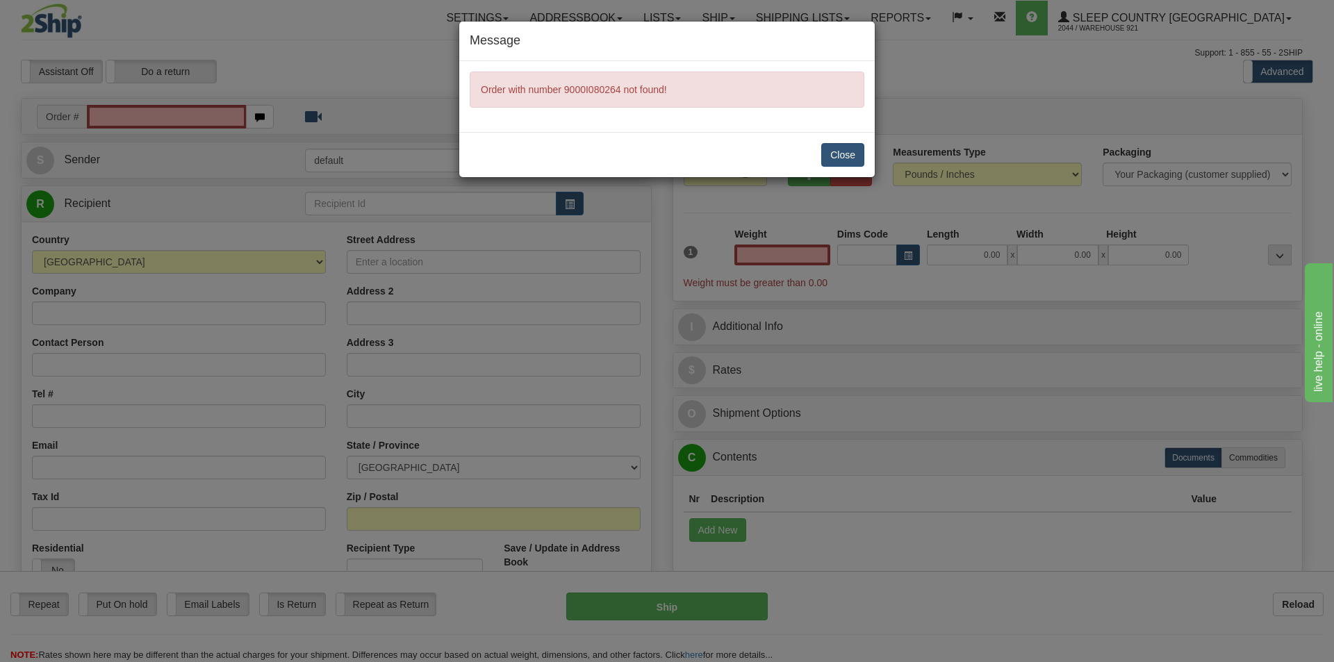
type input "0.00"
click at [839, 148] on button "Close" at bounding box center [842, 155] width 43 height 24
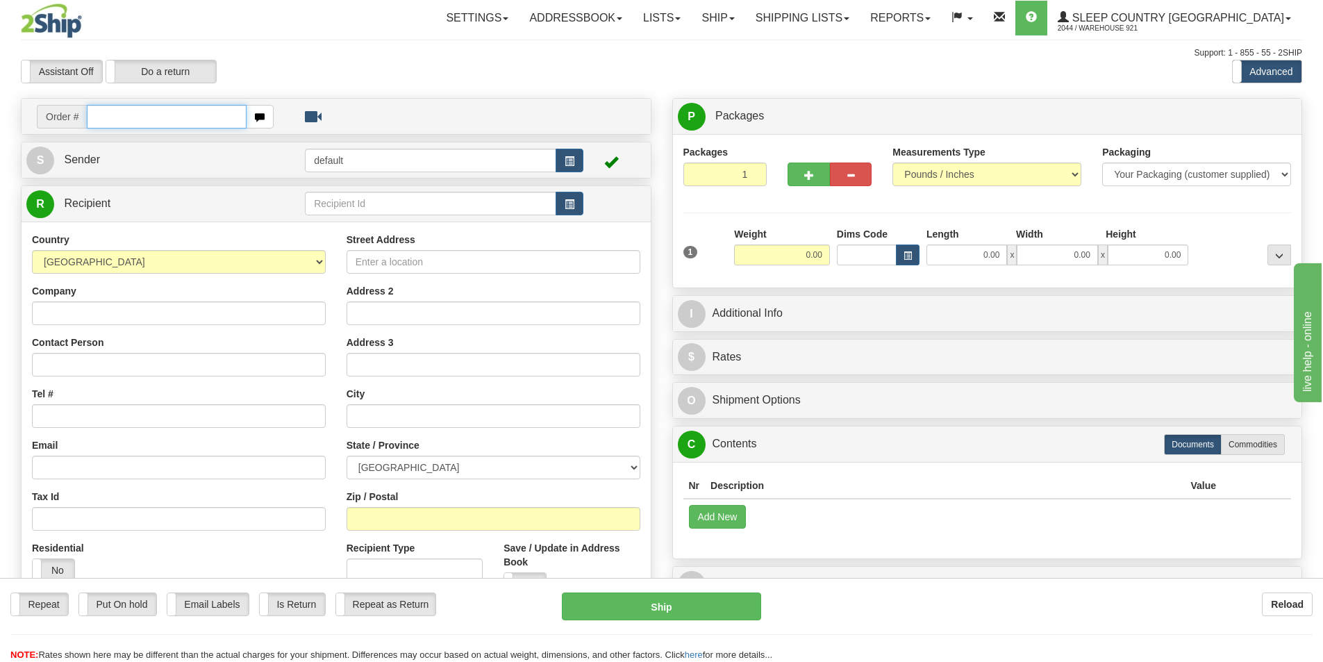
click at [173, 119] on input "text" at bounding box center [167, 117] width 160 height 24
type input "9000I080264"
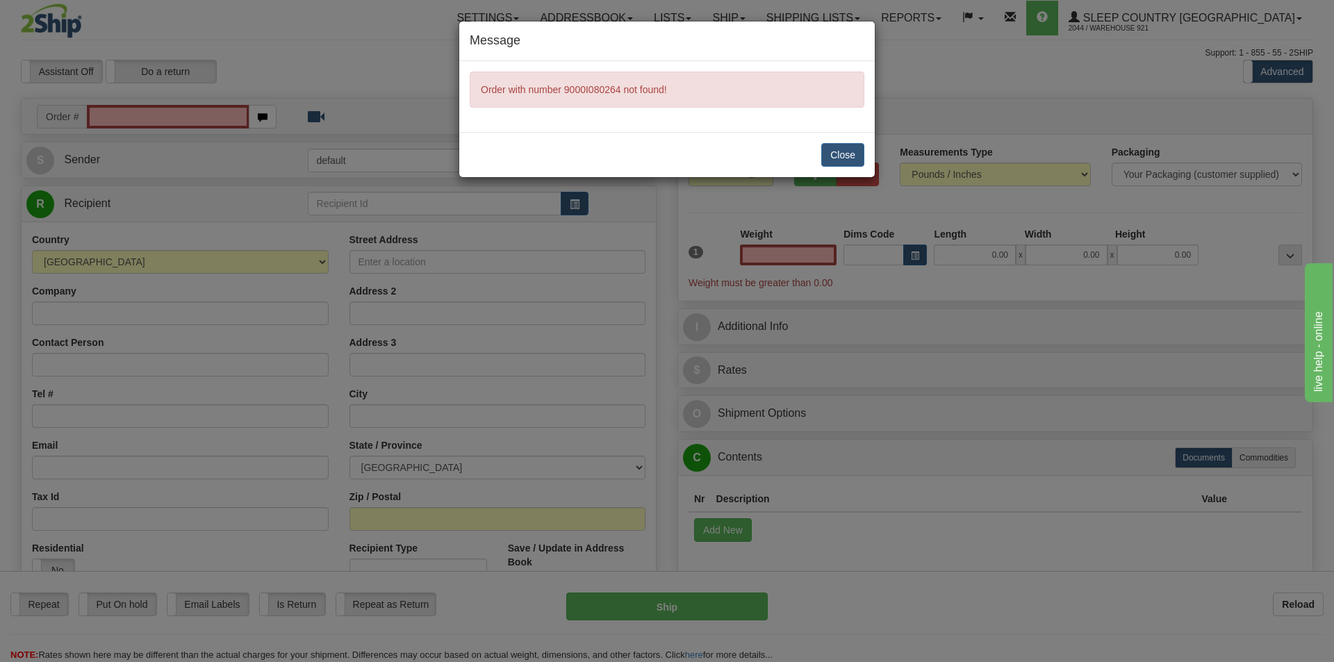
type input "0.00"
click at [845, 151] on button "Close" at bounding box center [842, 155] width 43 height 24
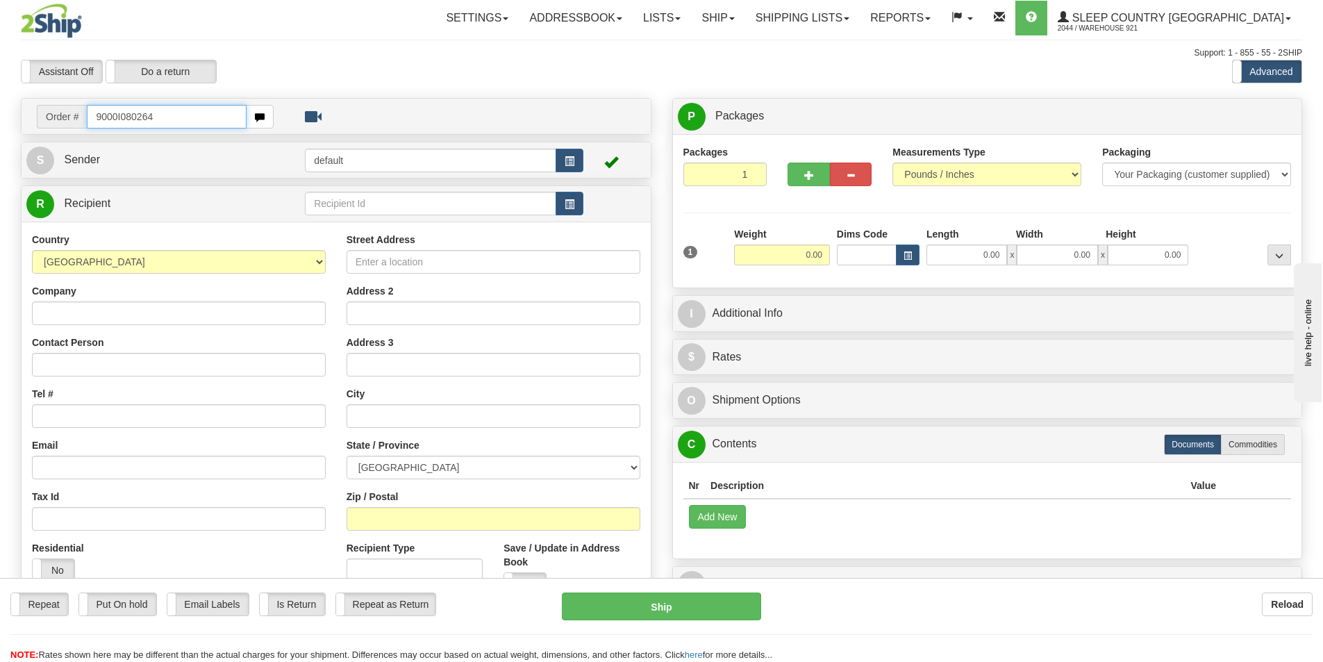
type input "9000I080264"
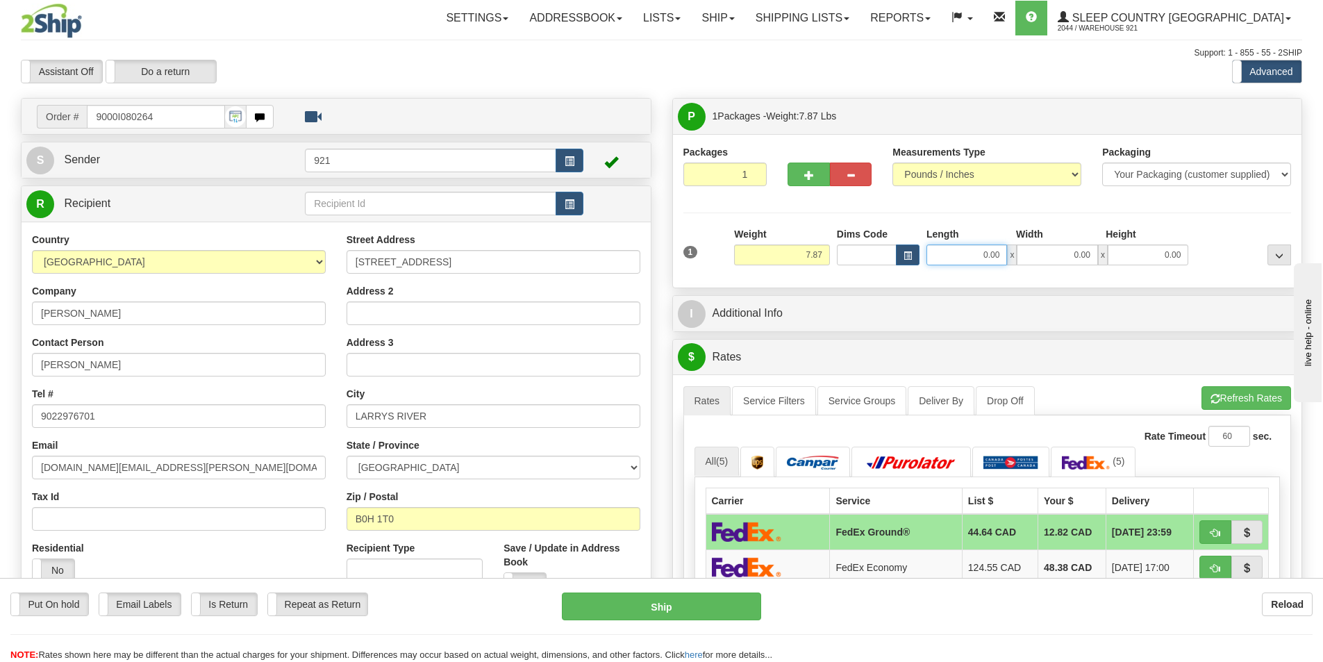
click at [977, 264] on input "0.00" at bounding box center [967, 255] width 81 height 21
type input "12.00"
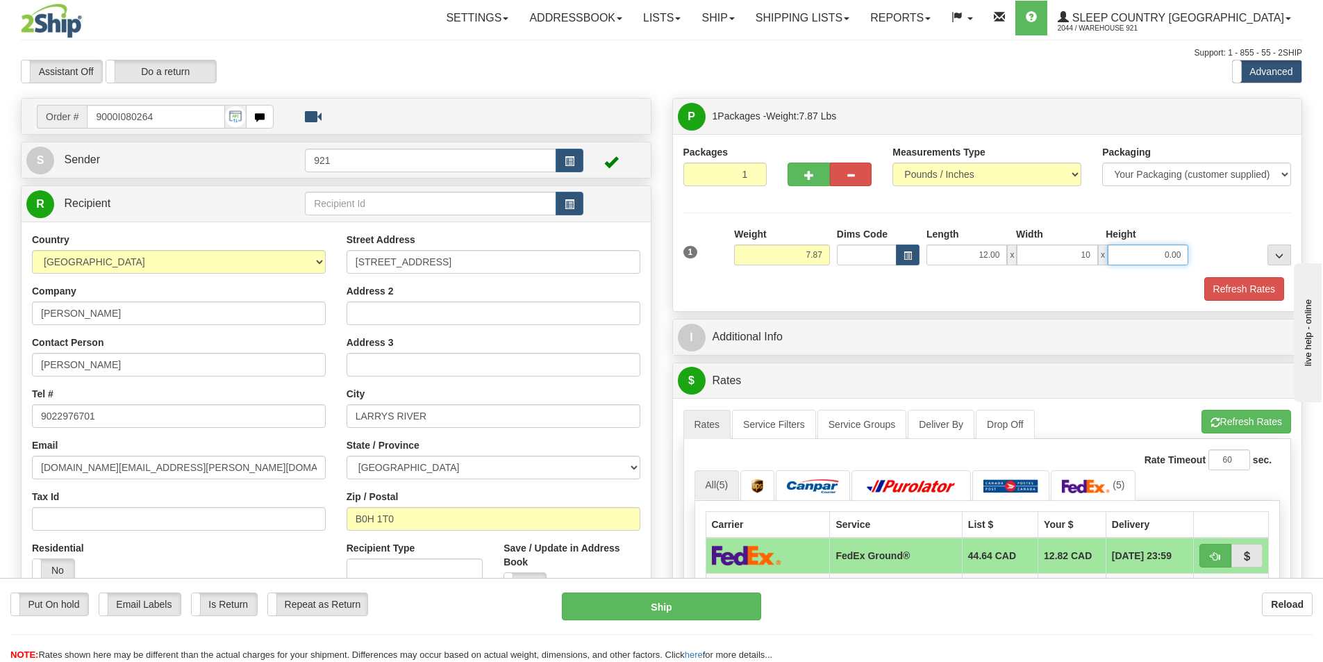
type input "10.00"
type input "9.00"
click at [1210, 289] on button "Refresh Rates" at bounding box center [1245, 289] width 80 height 24
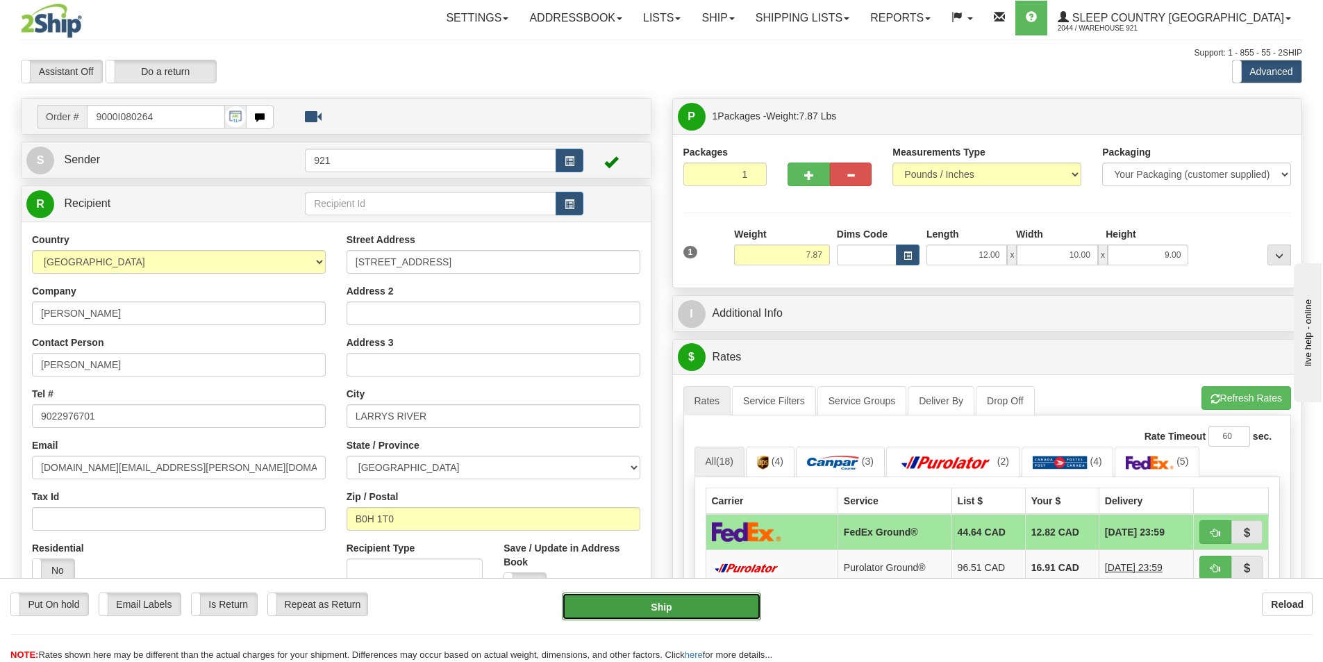
click at [650, 597] on button "Ship" at bounding box center [661, 607] width 199 height 28
type input "92"
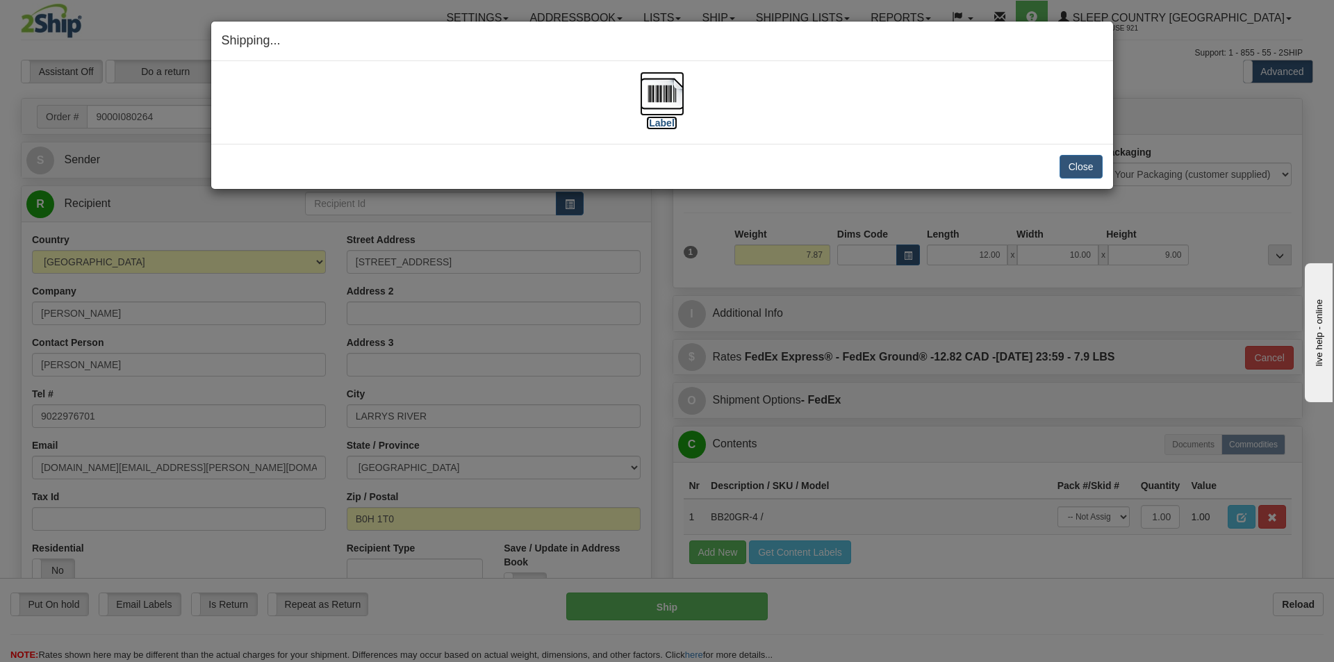
click at [666, 88] on img at bounding box center [662, 94] width 44 height 44
click at [1075, 159] on button "Close" at bounding box center [1080, 167] width 43 height 24
